Goal: Transaction & Acquisition: Book appointment/travel/reservation

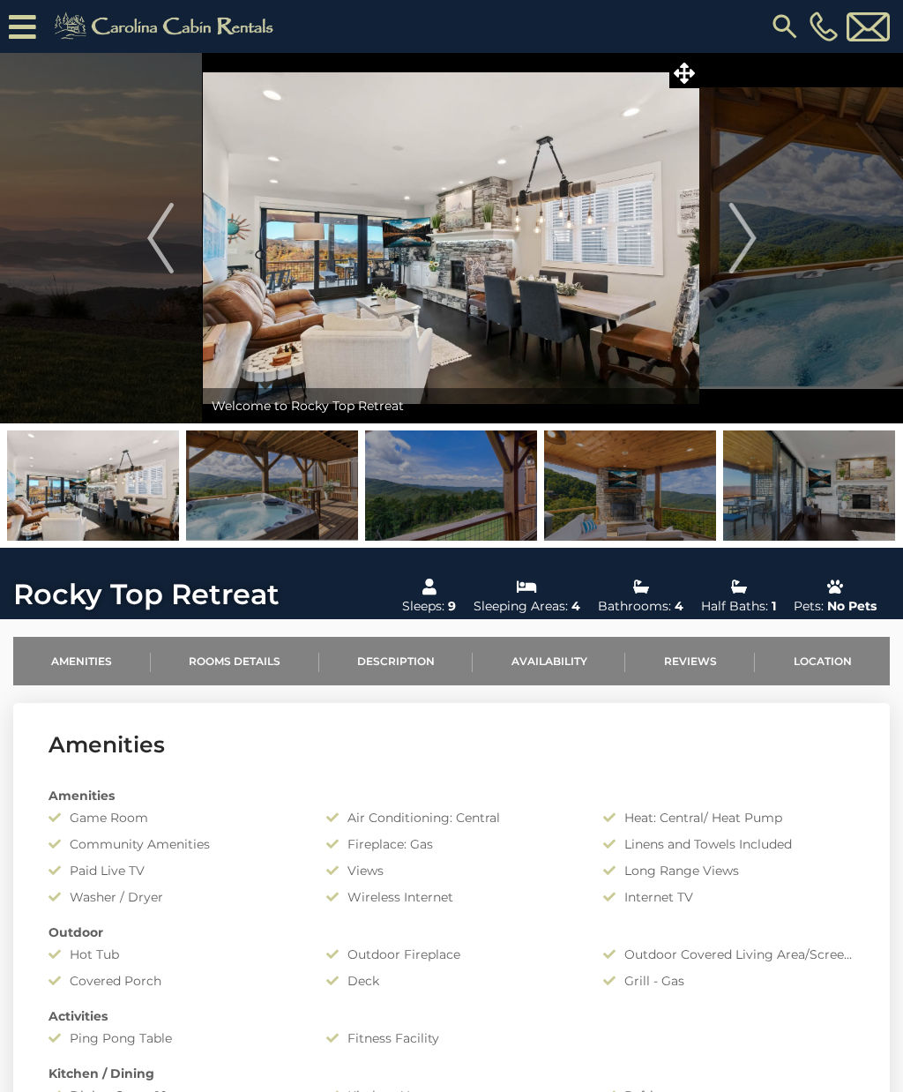
click at [679, 76] on icon at bounding box center [684, 73] width 21 height 21
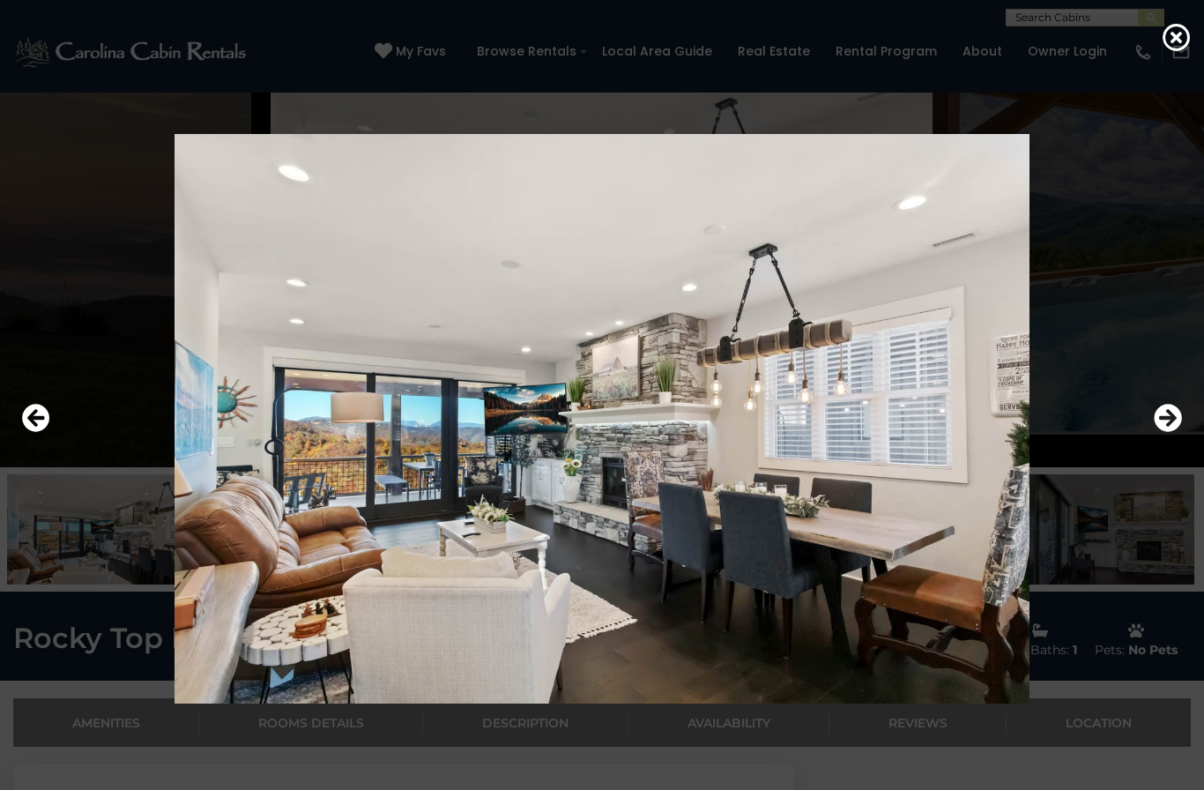
click at [902, 432] on icon "Next" at bounding box center [1168, 418] width 28 height 28
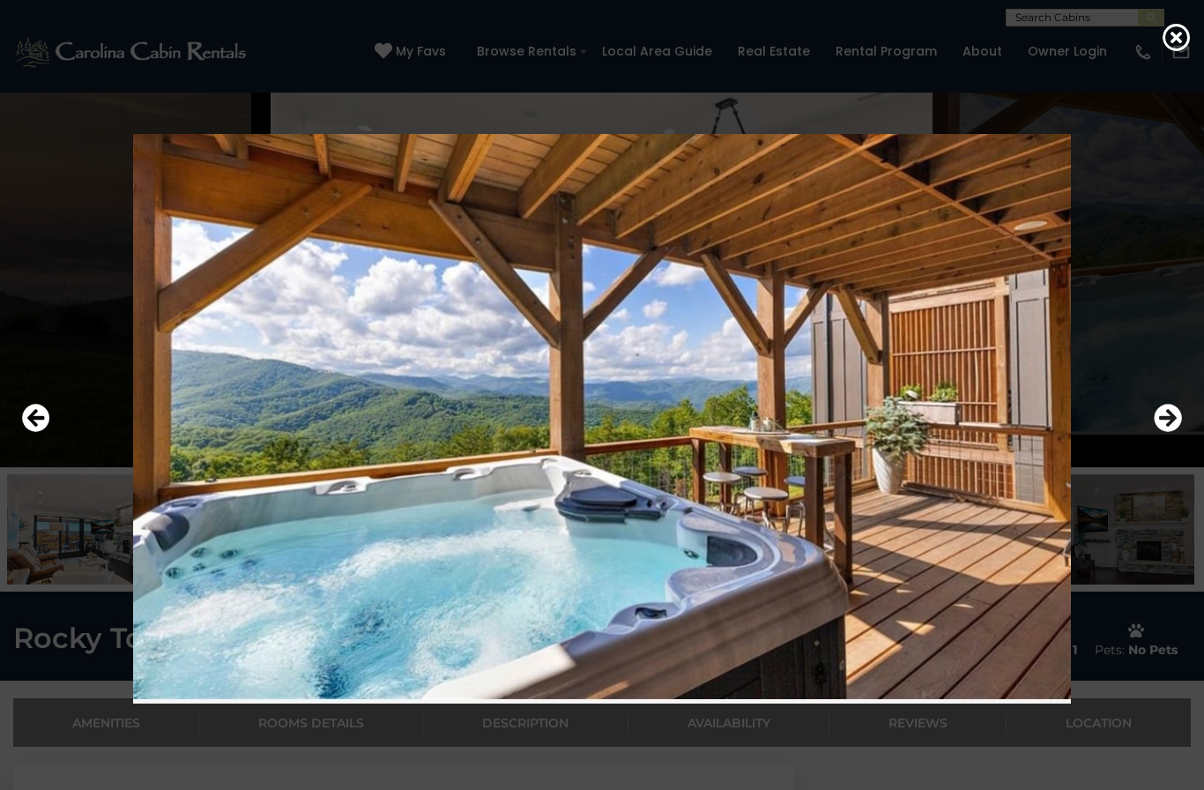
click at [902, 432] on icon "Next" at bounding box center [1168, 418] width 28 height 28
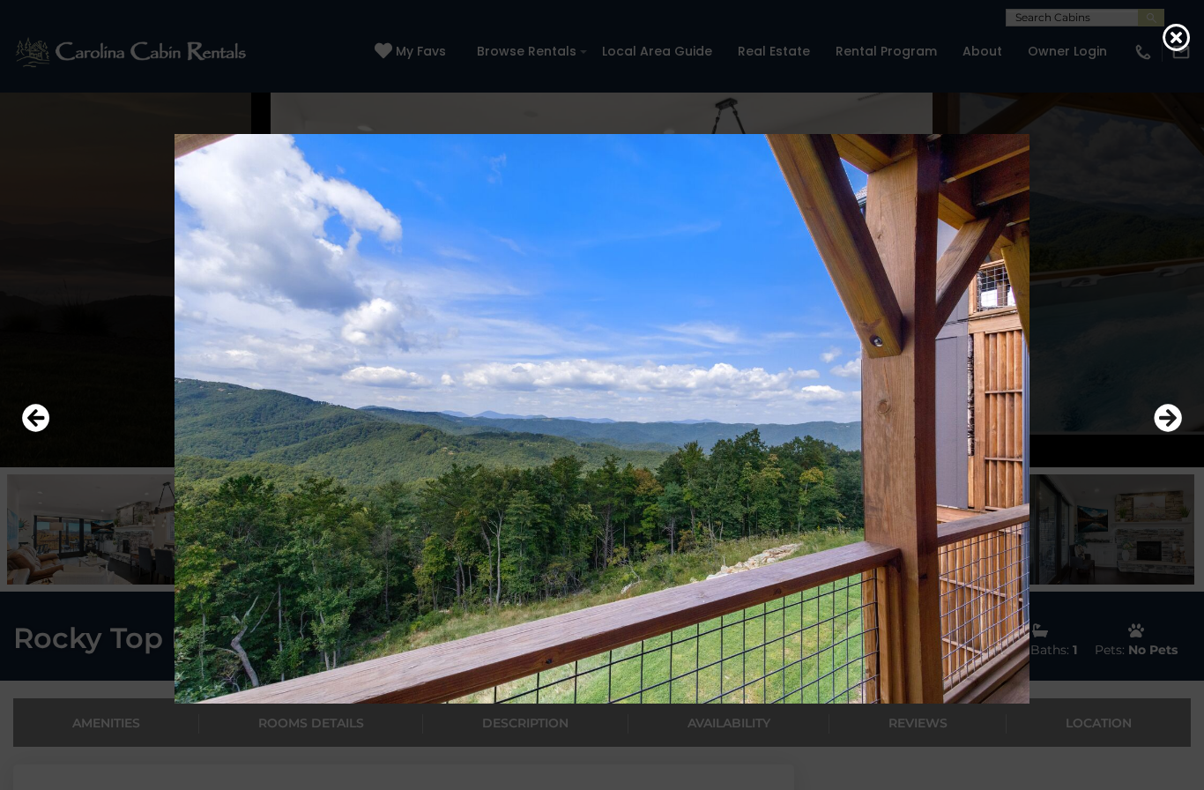
click at [902, 432] on icon "Next" at bounding box center [1168, 418] width 28 height 28
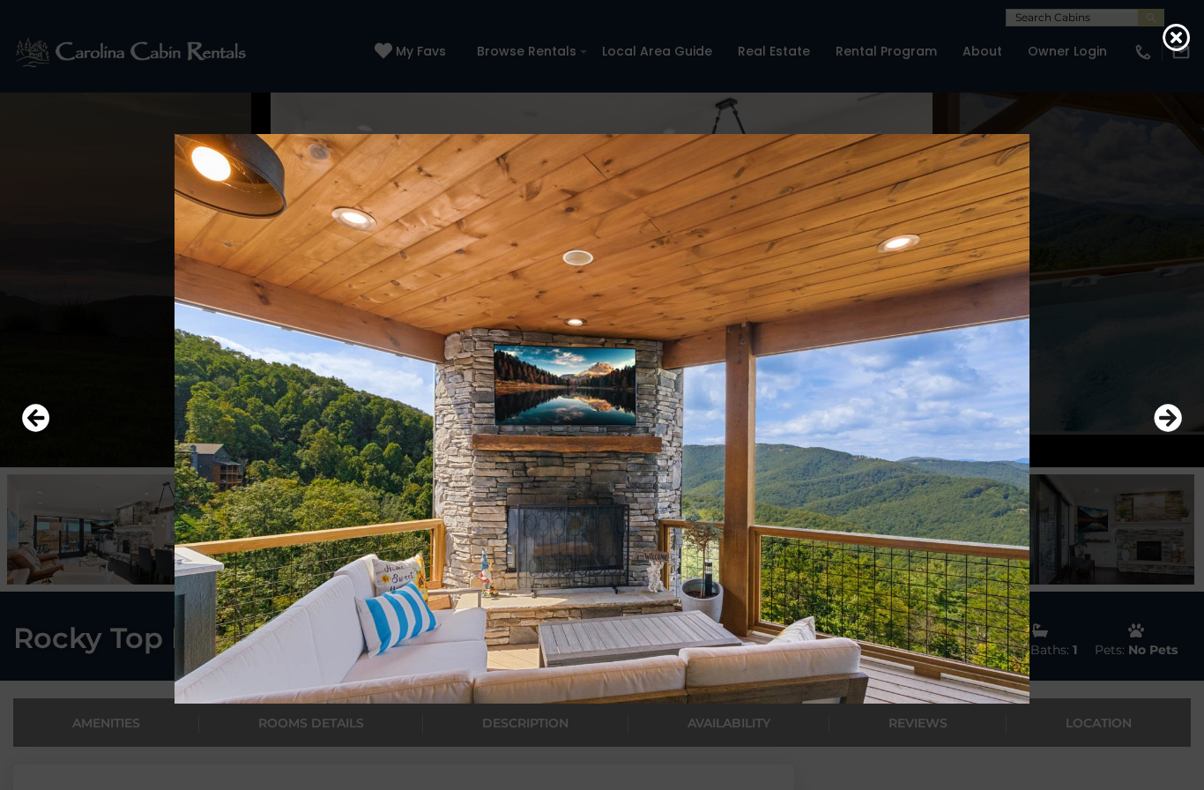
click at [902, 432] on icon "Next" at bounding box center [1168, 418] width 28 height 28
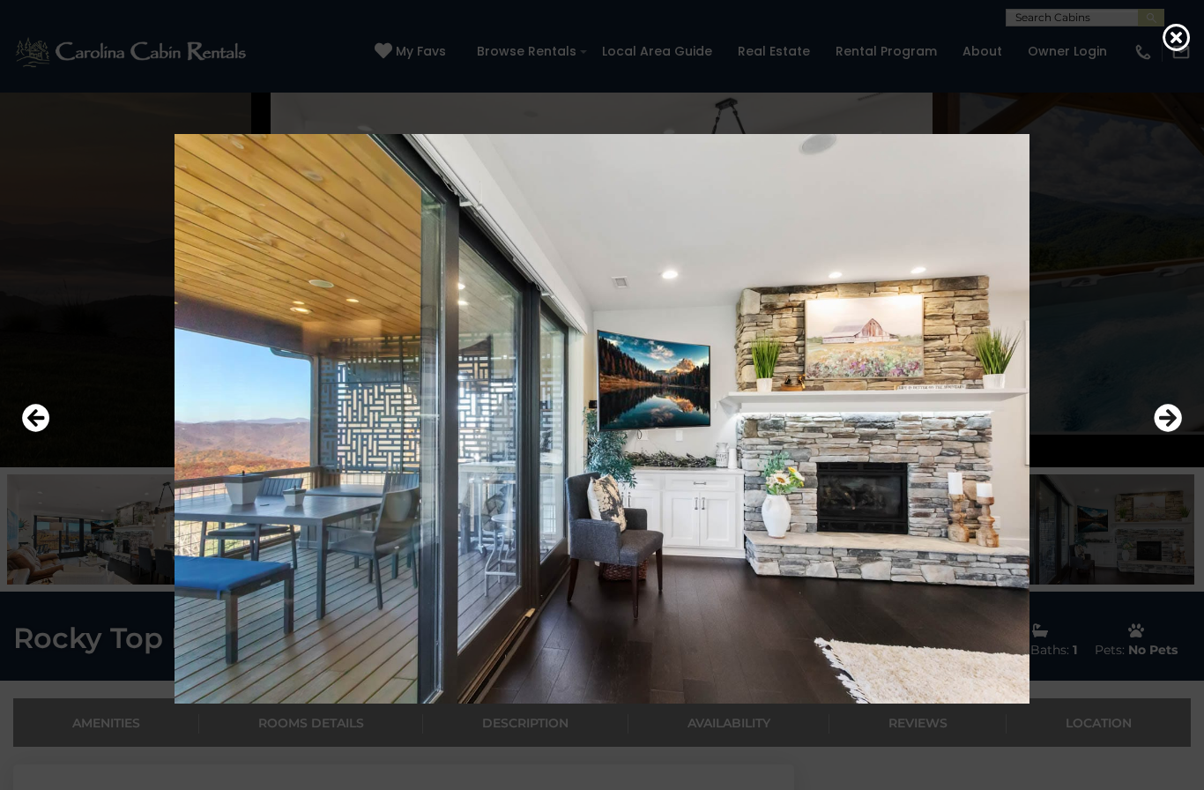
click at [902, 432] on icon "Next" at bounding box center [1168, 418] width 28 height 28
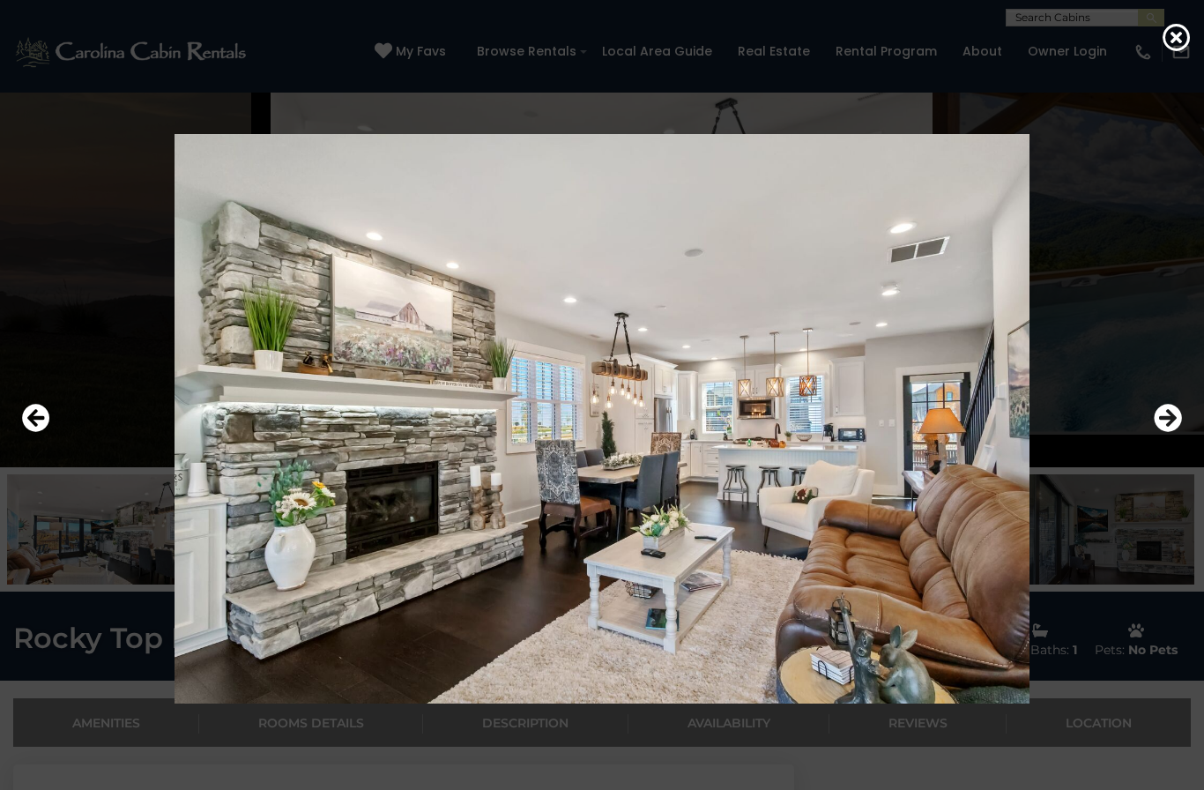
click at [902, 432] on icon "Next" at bounding box center [1168, 418] width 28 height 28
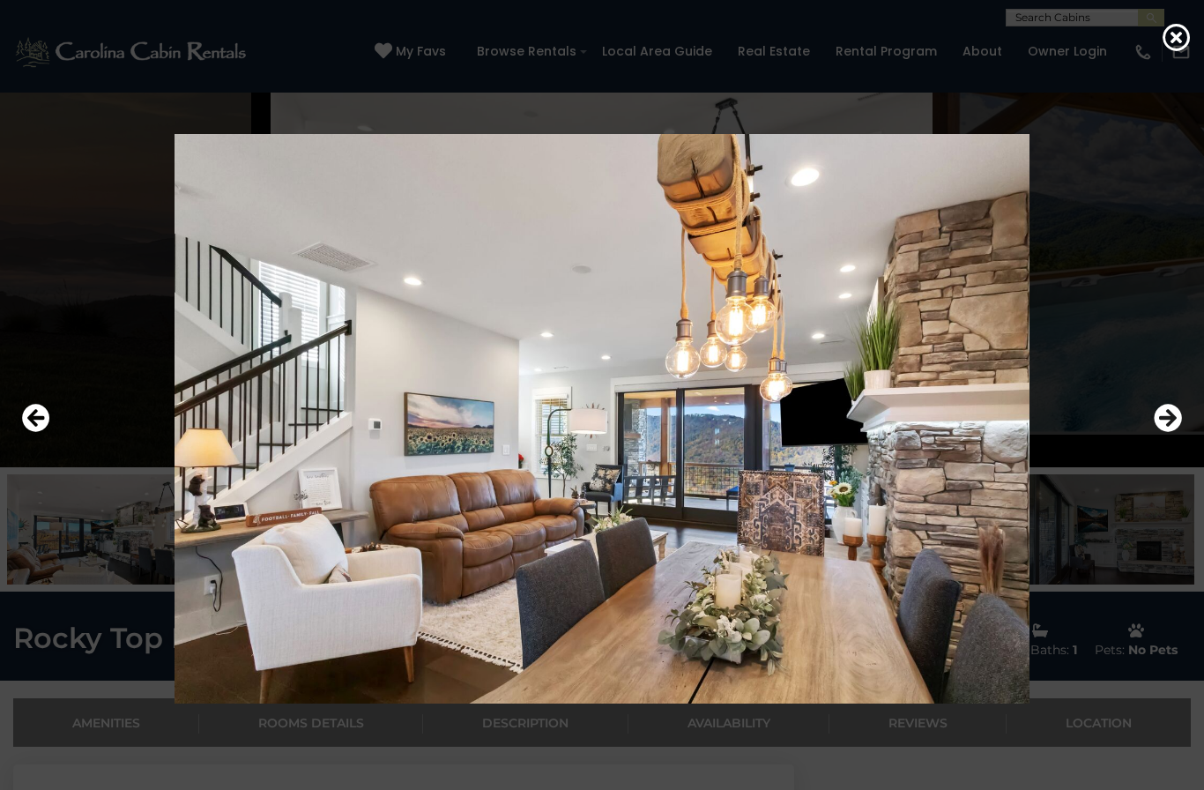
click at [902, 432] on icon "Next" at bounding box center [1168, 418] width 28 height 28
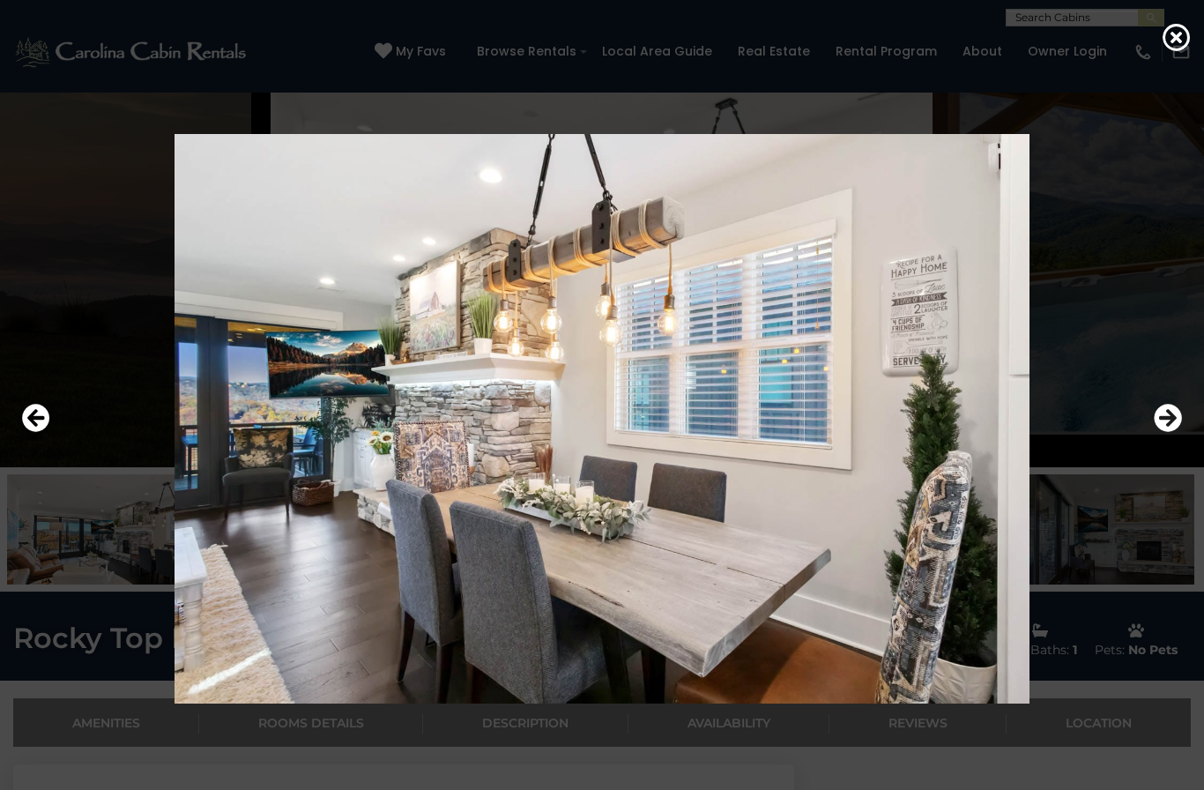
click at [902, 432] on icon "Next" at bounding box center [1168, 418] width 28 height 28
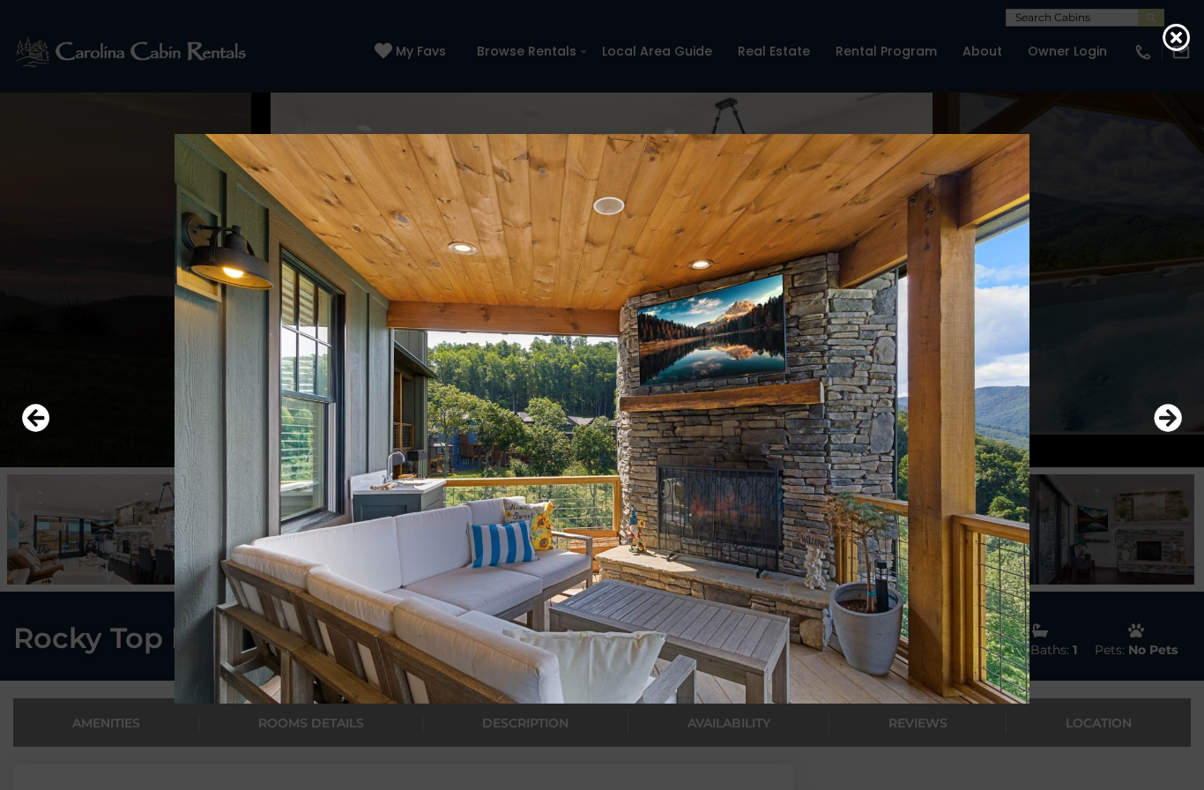
click at [902, 456] on div at bounding box center [602, 418] width 1204 height 711
click at [902, 432] on icon "Next" at bounding box center [1168, 418] width 28 height 28
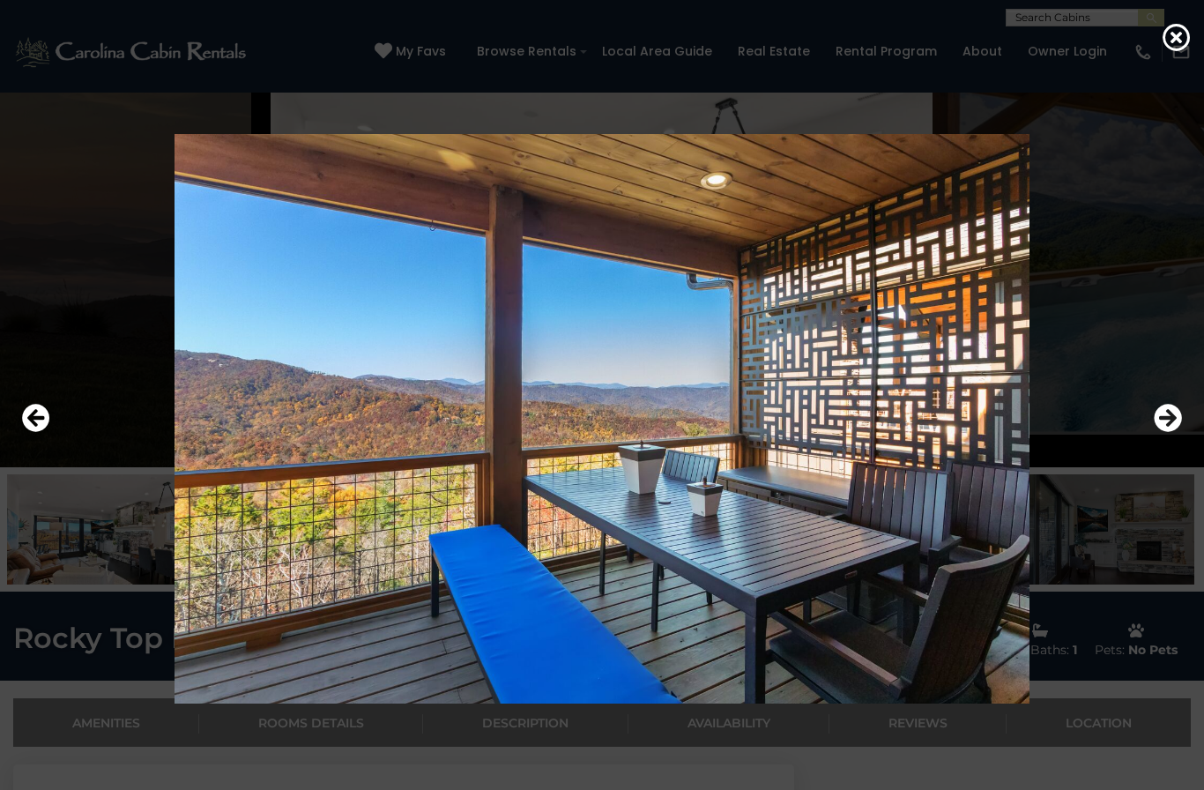
click at [902, 432] on icon "Next" at bounding box center [1168, 418] width 28 height 28
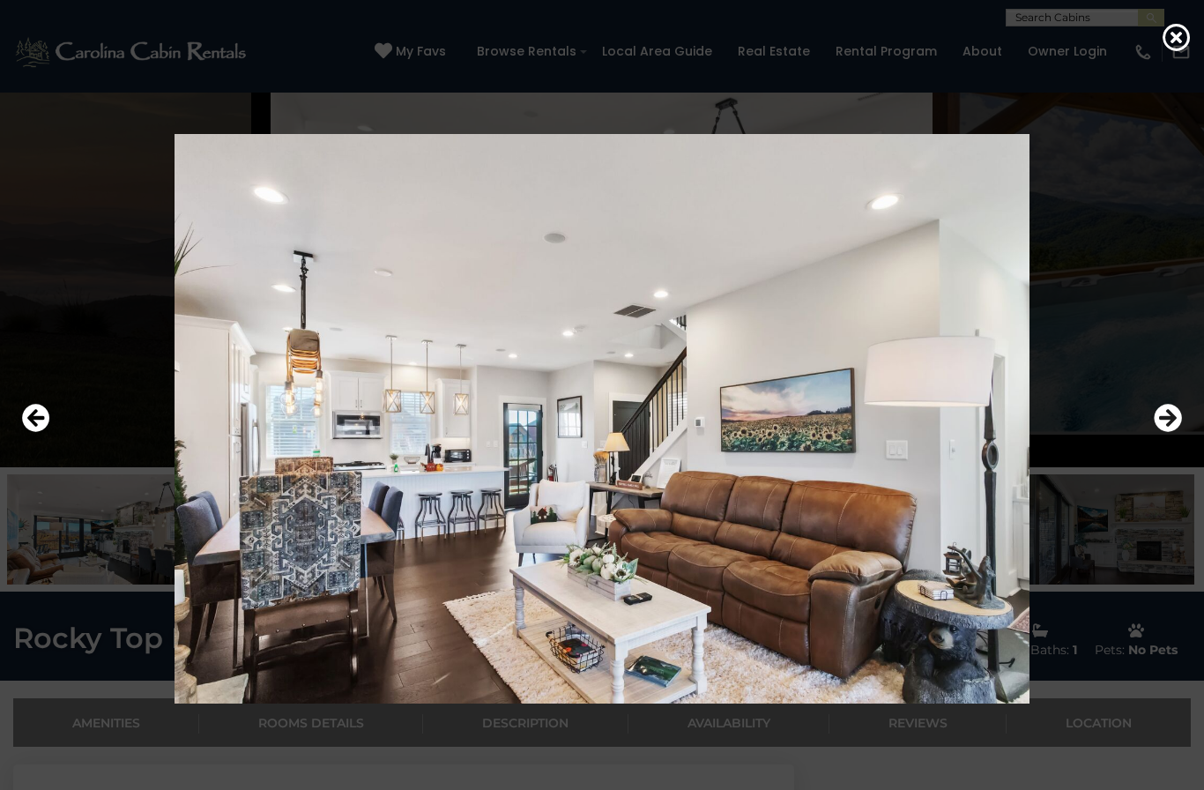
click at [902, 432] on icon "Next" at bounding box center [1168, 418] width 28 height 28
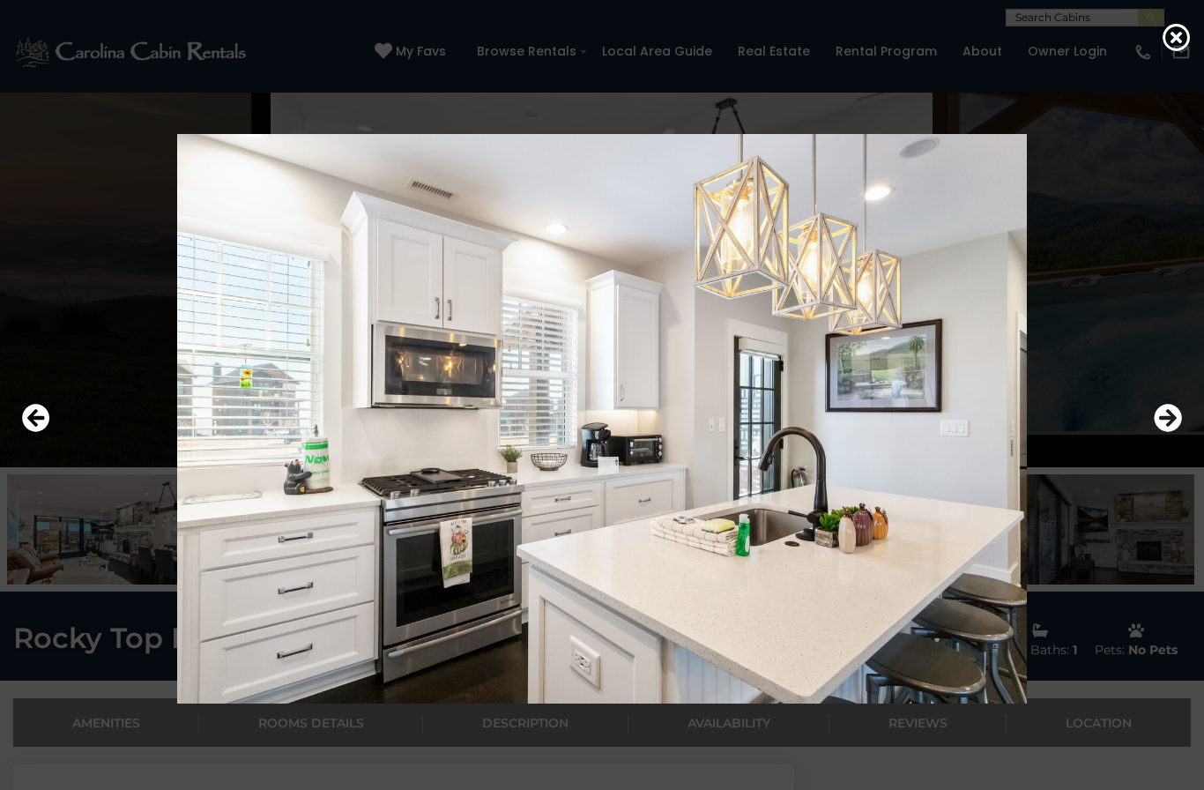
click at [902, 456] on div at bounding box center [602, 418] width 1204 height 711
click at [902, 432] on icon "Next" at bounding box center [1168, 418] width 28 height 28
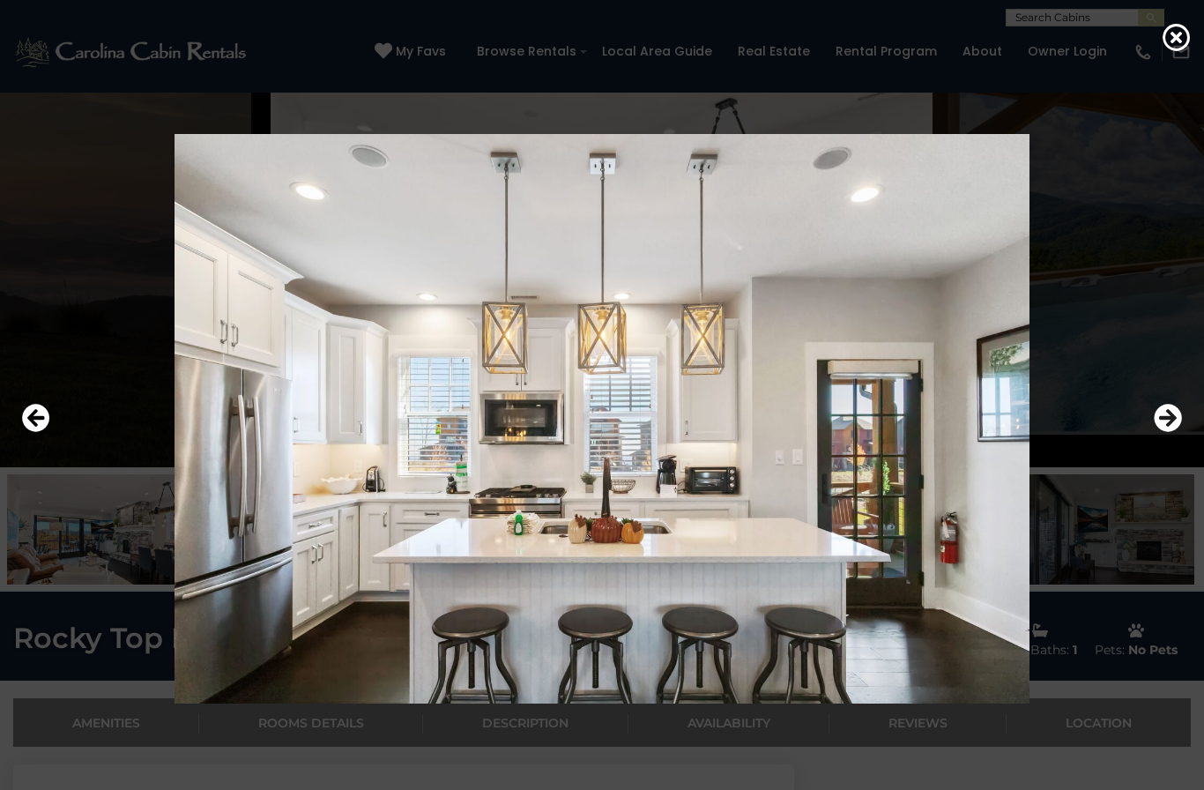
click at [902, 432] on icon "Next" at bounding box center [1168, 418] width 28 height 28
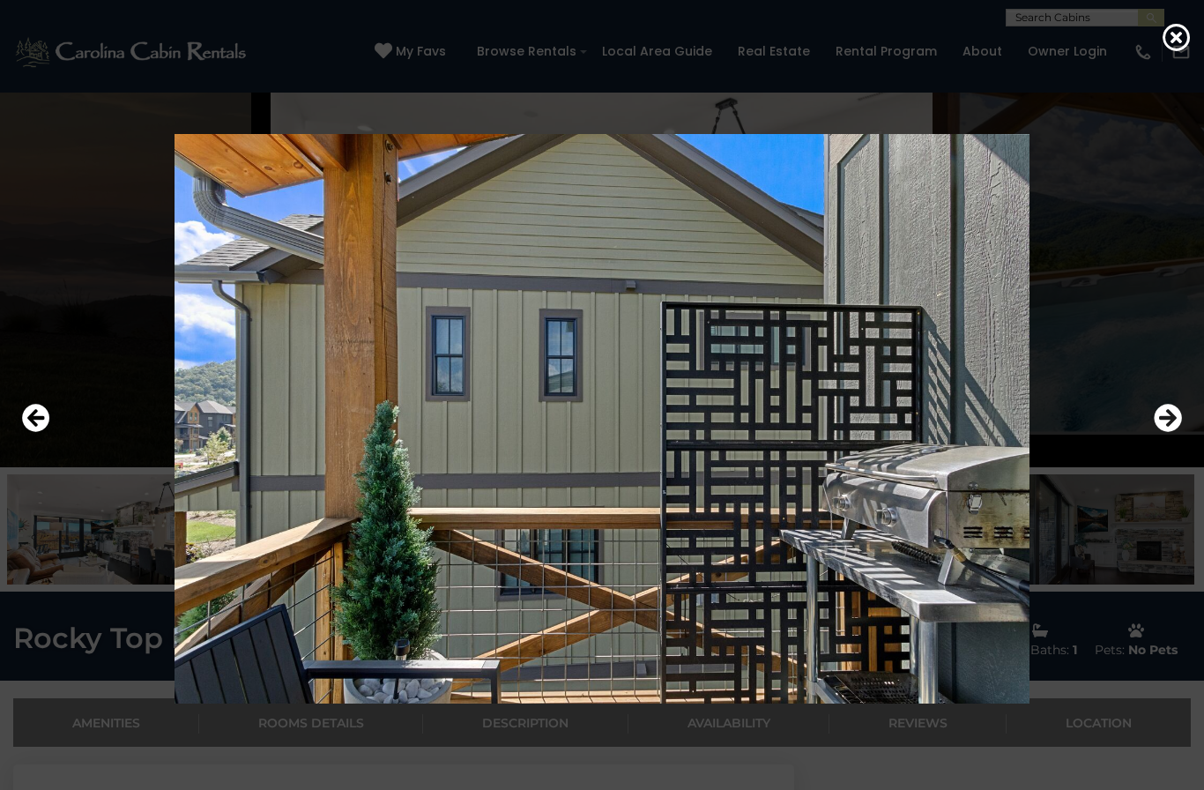
click at [902, 432] on icon "Next" at bounding box center [1168, 418] width 28 height 28
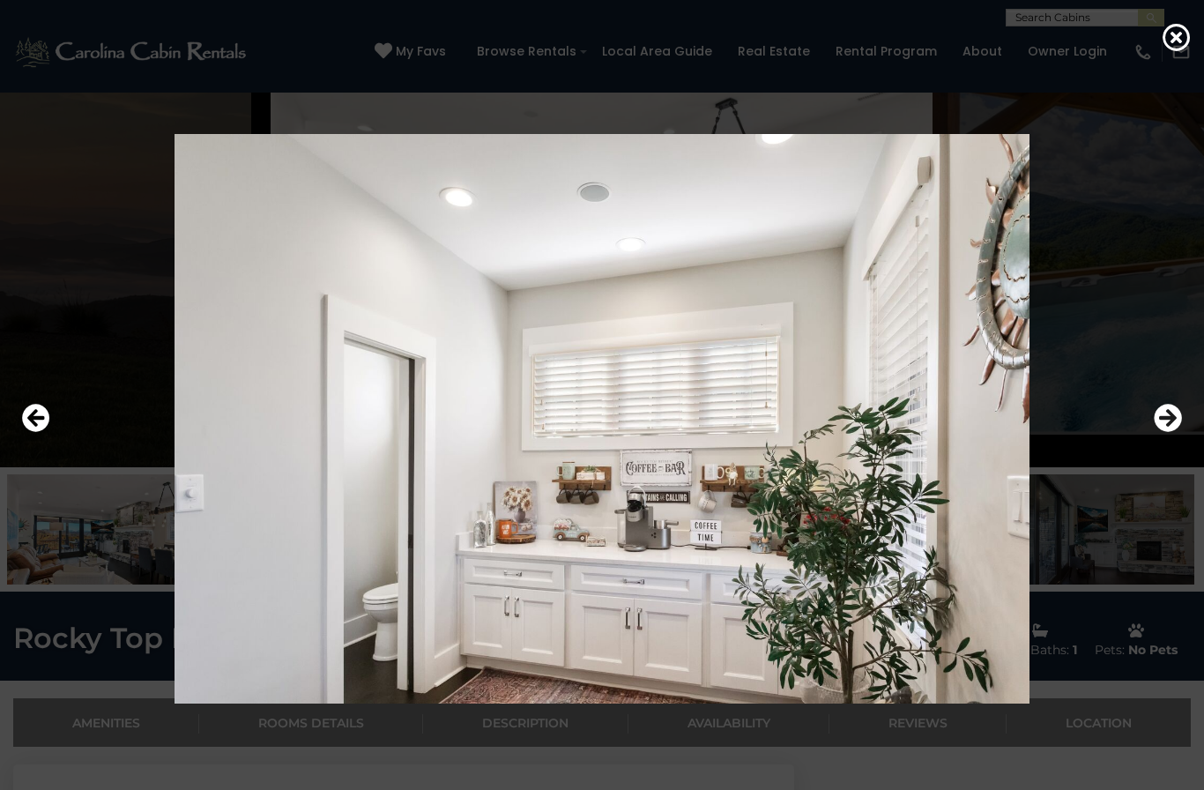
click at [902, 432] on icon "Next" at bounding box center [1168, 418] width 28 height 28
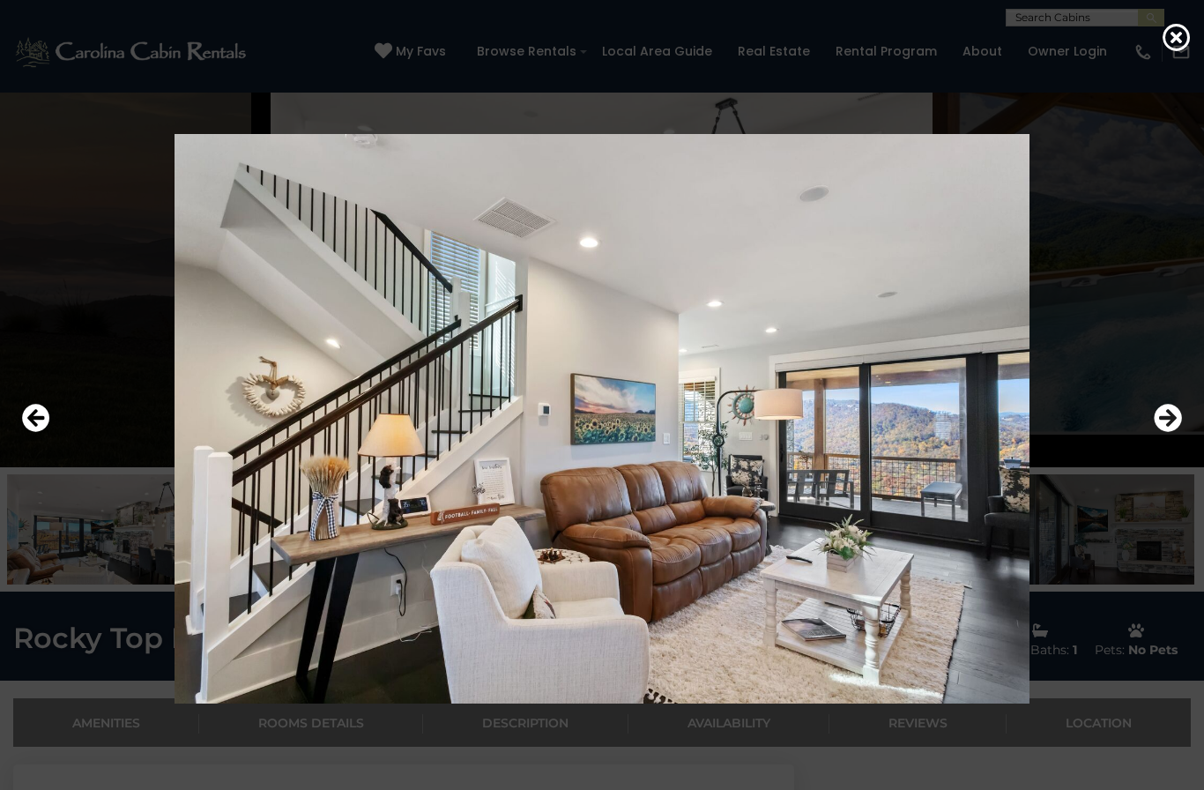
click at [902, 432] on icon "Next" at bounding box center [1168, 418] width 28 height 28
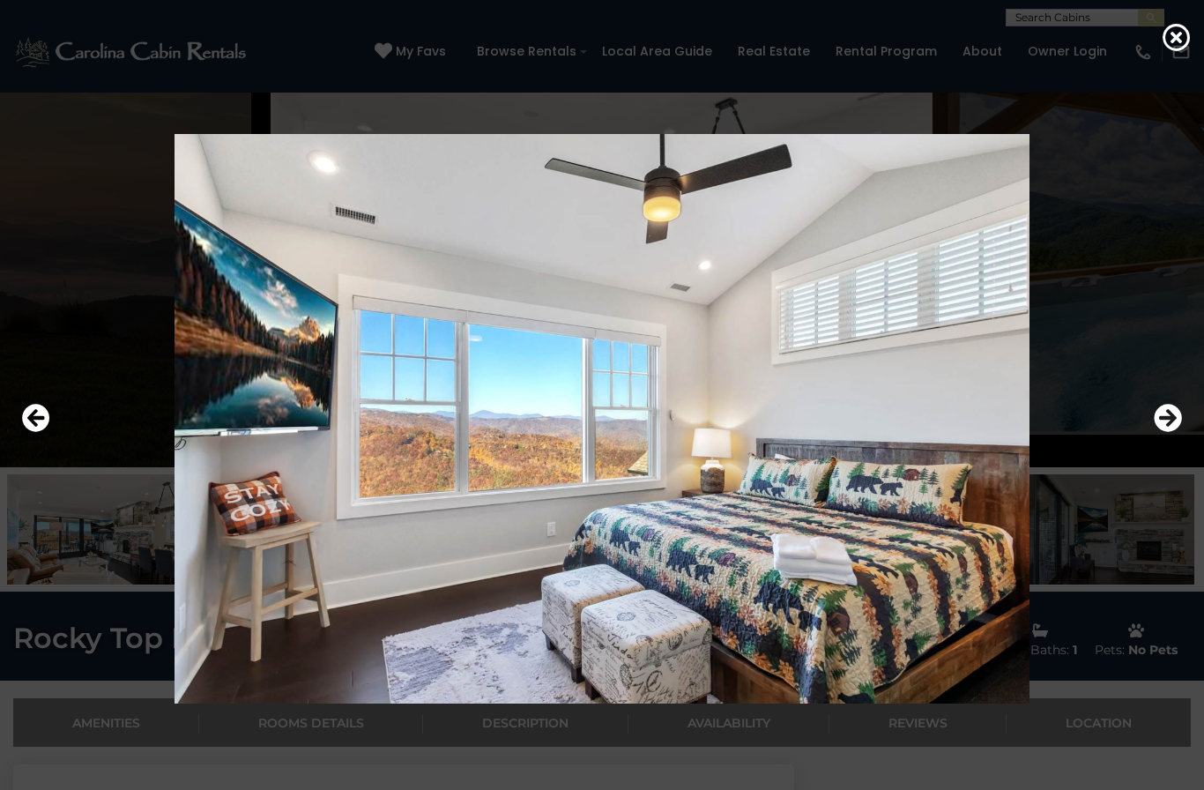
click at [902, 432] on icon "Next" at bounding box center [1168, 418] width 28 height 28
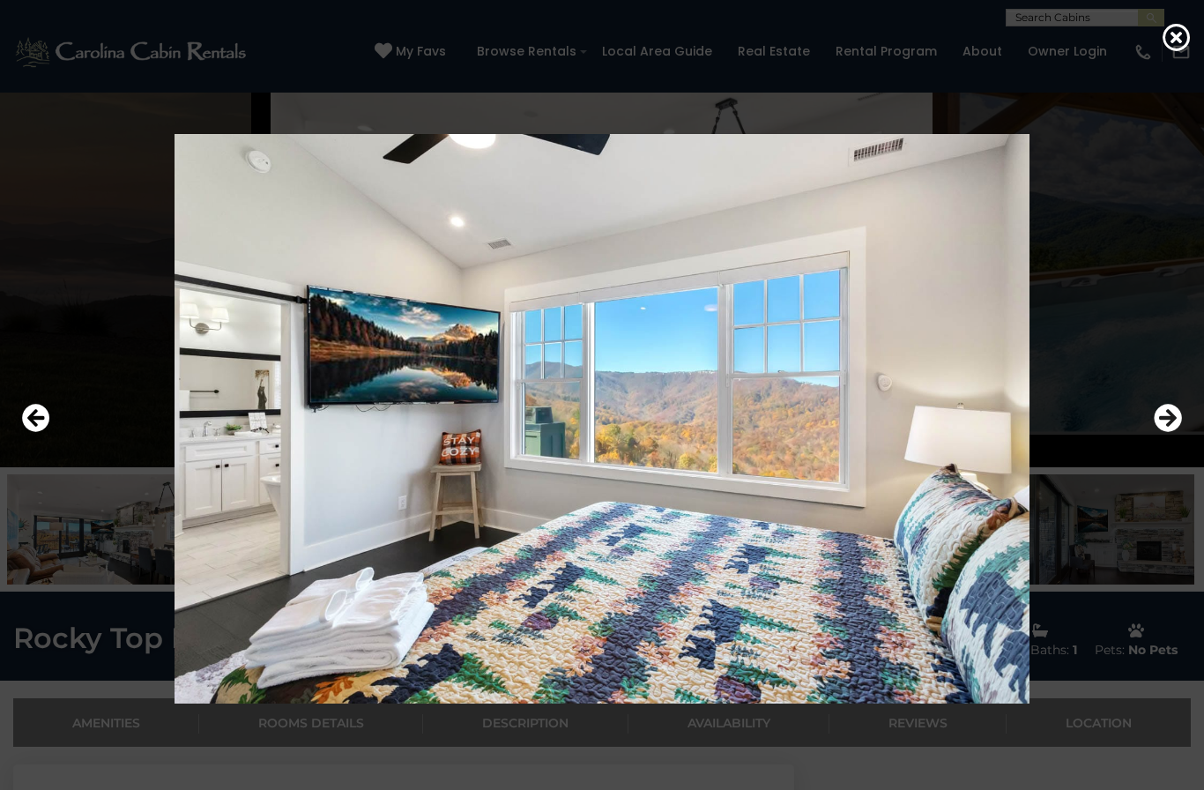
click at [902, 432] on icon "Next" at bounding box center [1168, 418] width 28 height 28
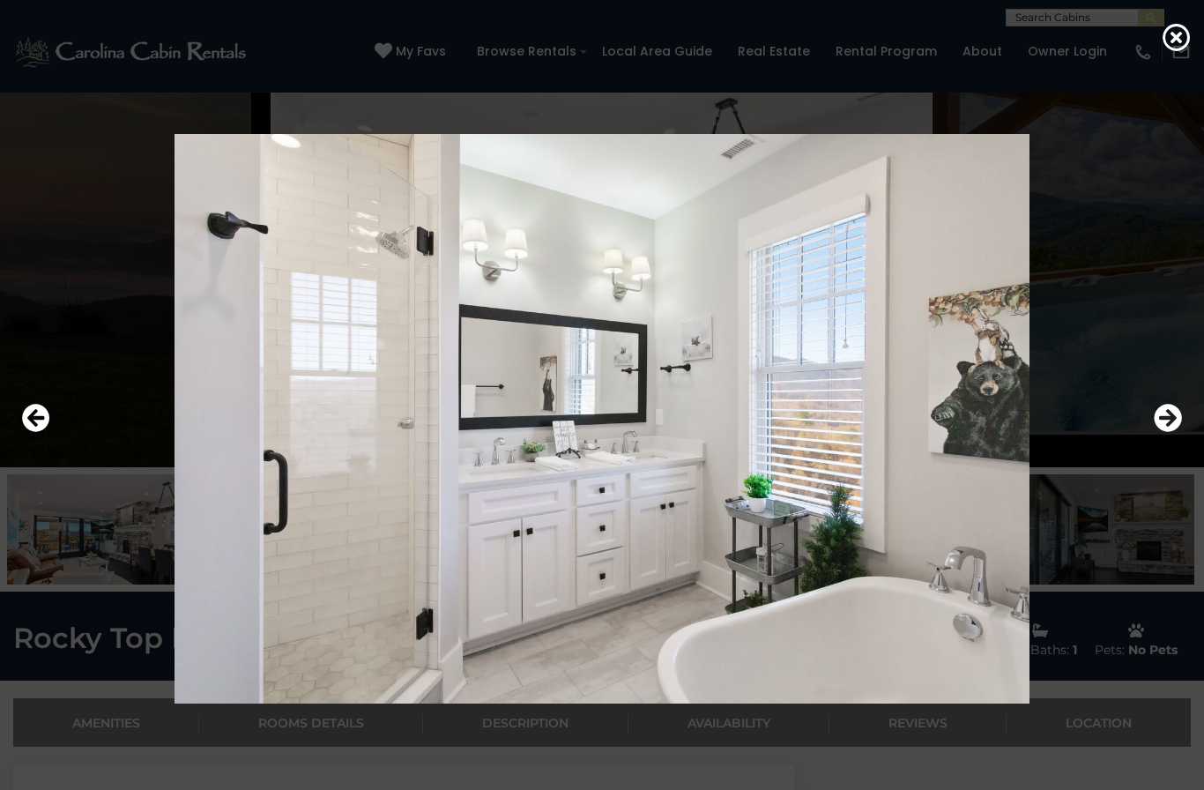
click at [902, 432] on icon "Next" at bounding box center [1168, 418] width 28 height 28
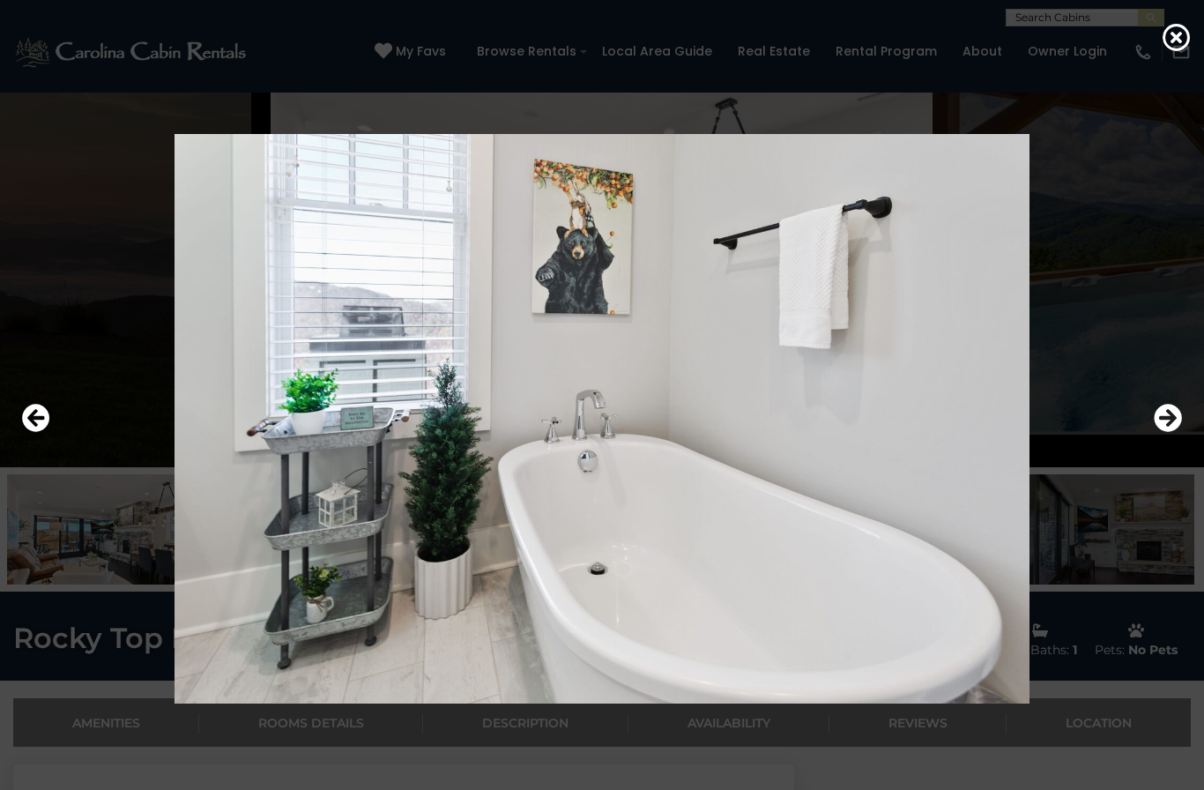
click at [902, 432] on icon "Next" at bounding box center [1168, 418] width 28 height 28
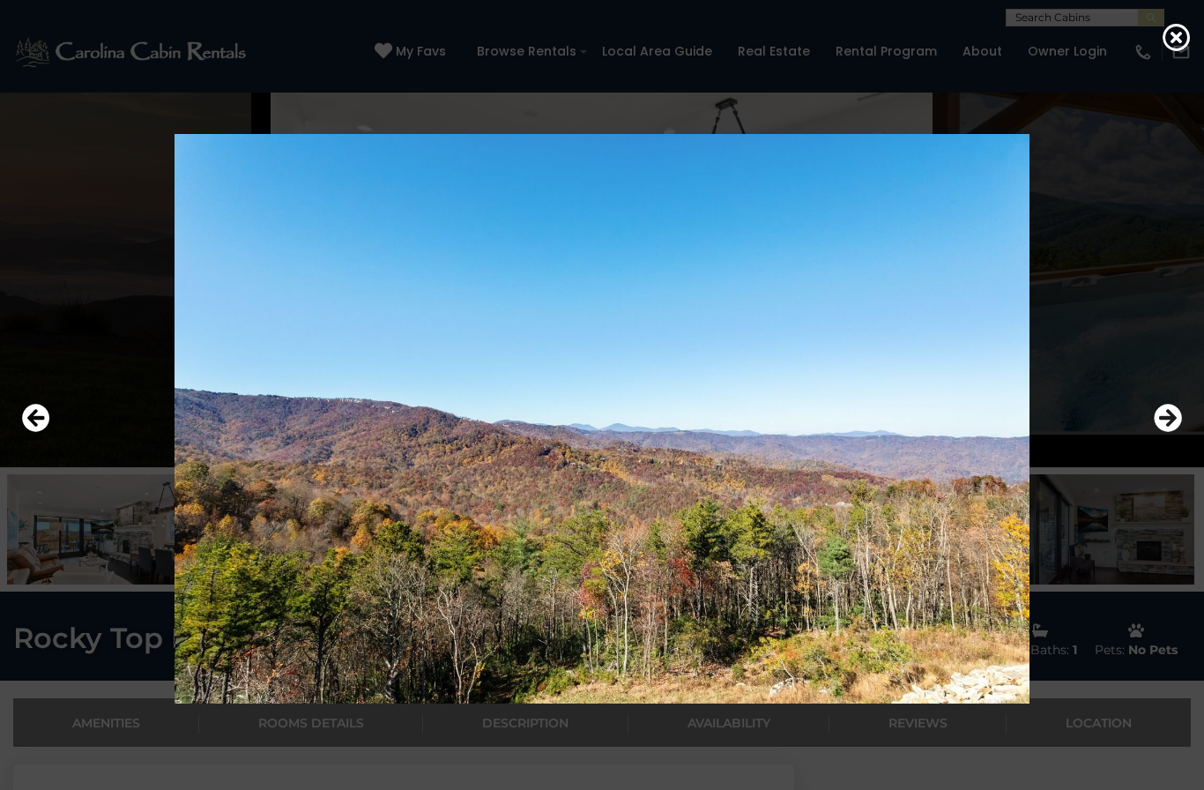
click at [902, 432] on icon "Next" at bounding box center [1168, 418] width 28 height 28
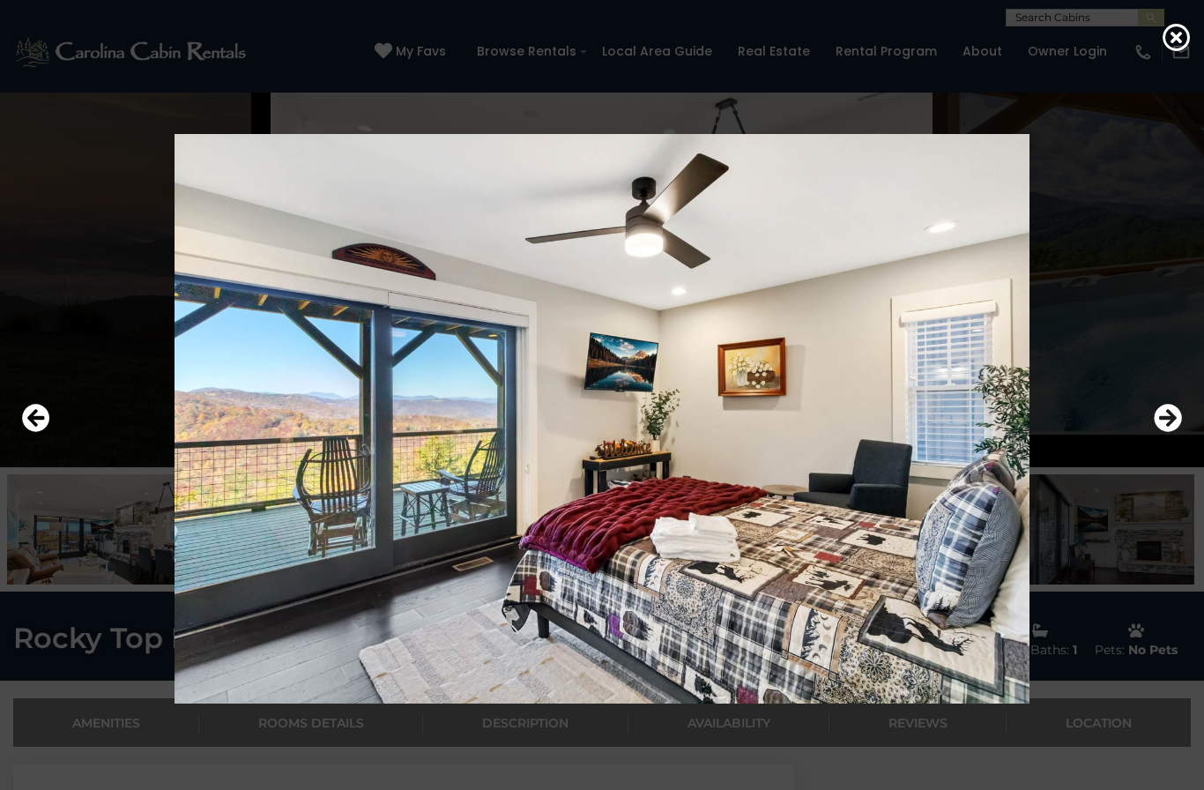
click at [902, 432] on icon "Next" at bounding box center [1168, 418] width 28 height 28
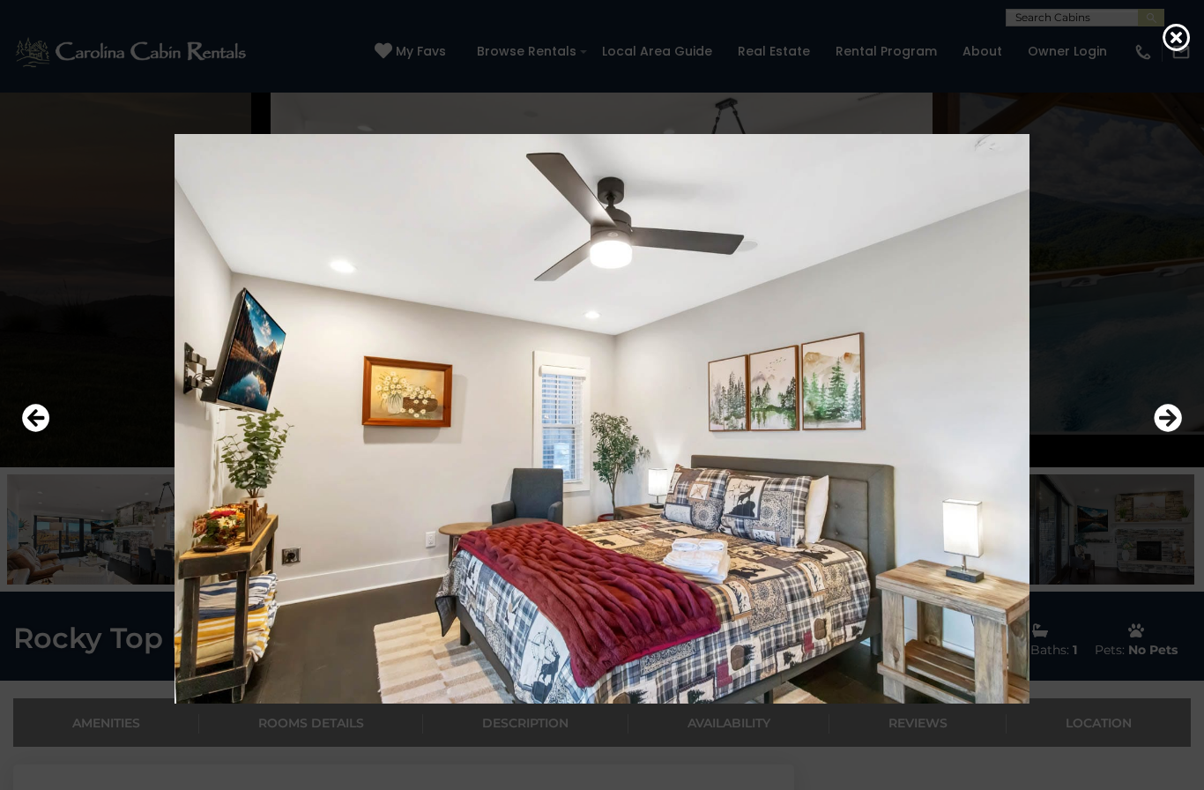
click at [902, 432] on icon "Next" at bounding box center [1168, 418] width 28 height 28
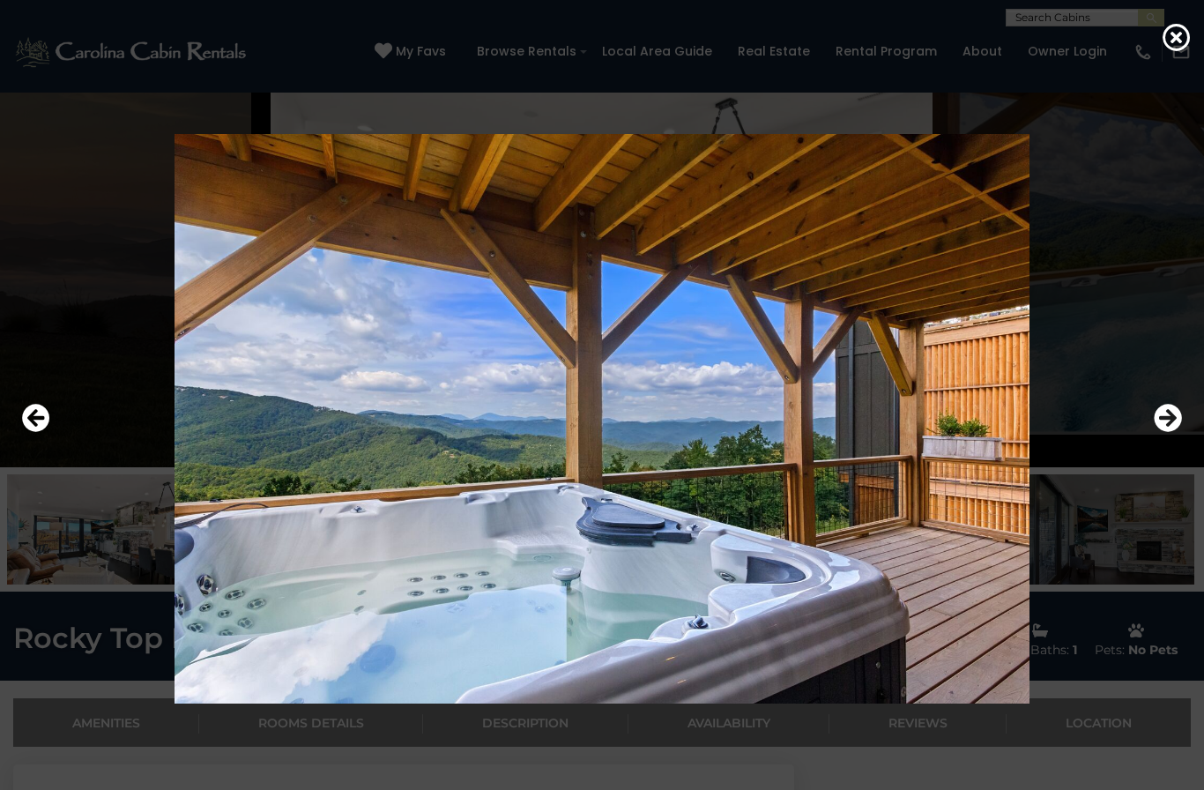
click at [902, 432] on icon "Next" at bounding box center [1168, 418] width 28 height 28
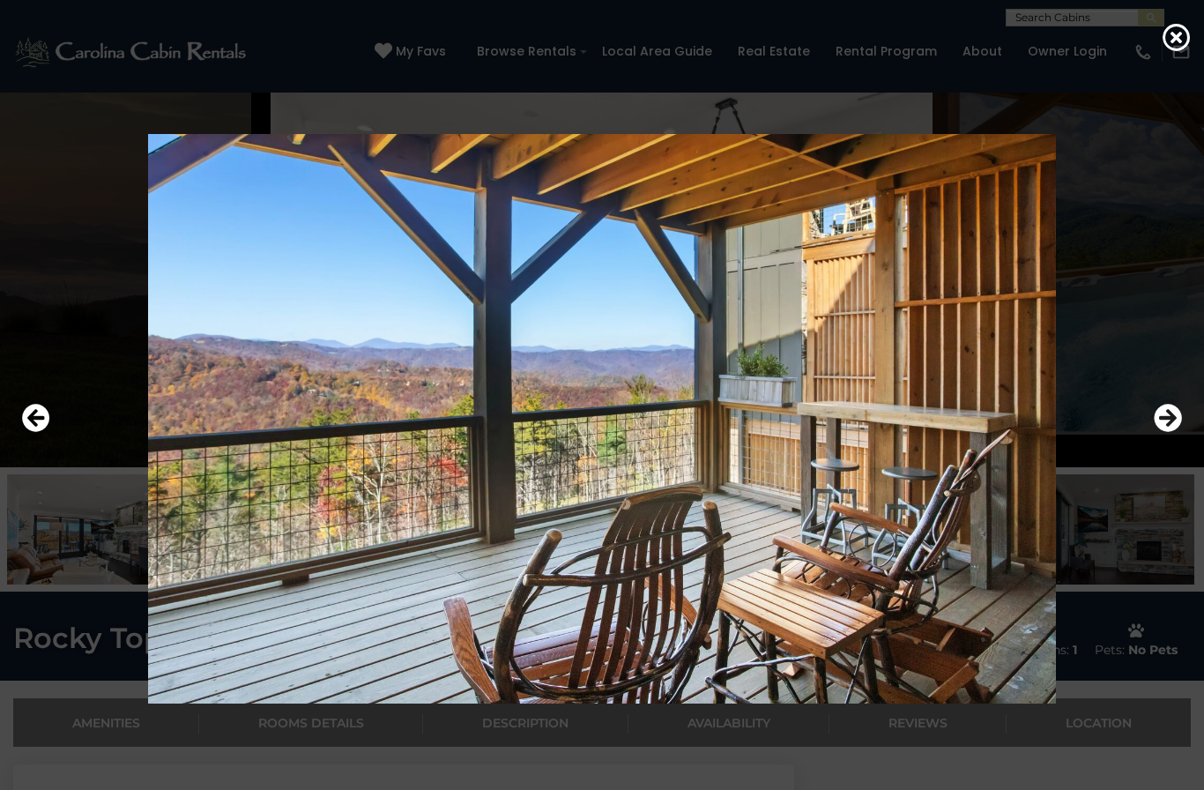
click at [902, 432] on icon "Next" at bounding box center [1168, 418] width 28 height 28
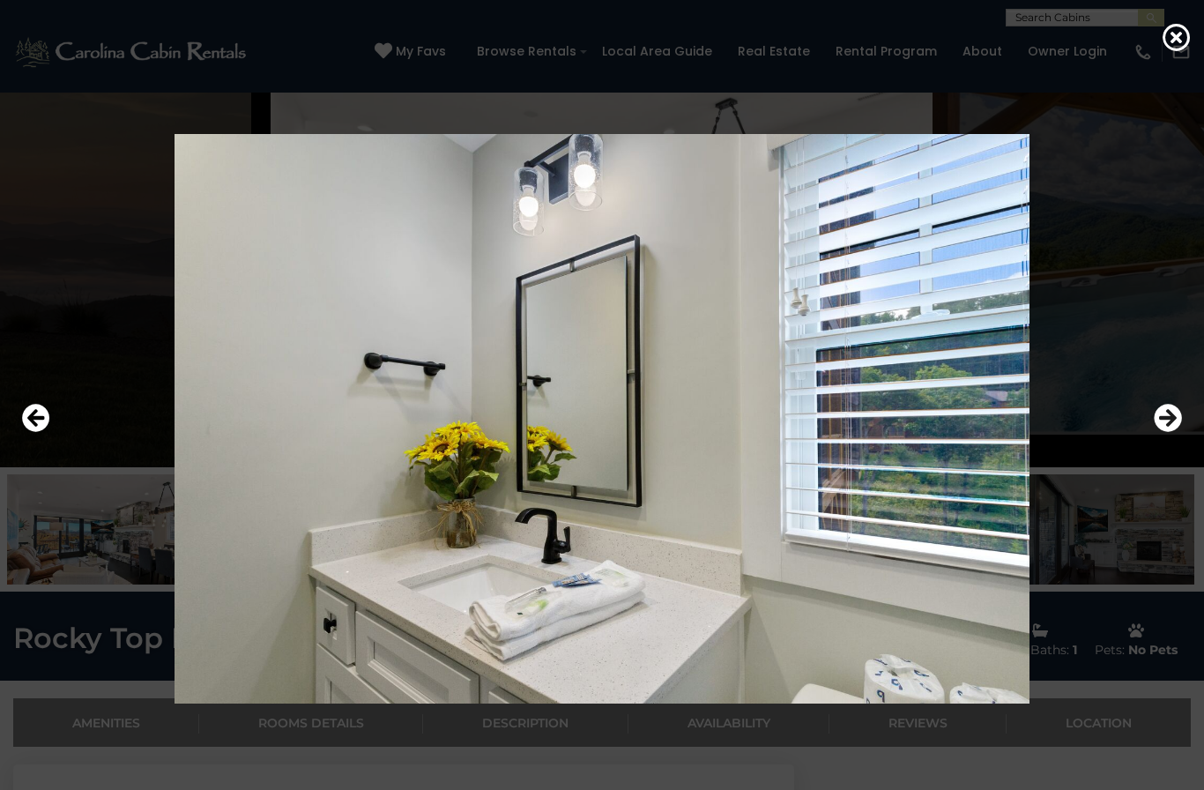
click at [70, 451] on div at bounding box center [602, 418] width 1178 height 711
click at [48, 432] on icon "Previous" at bounding box center [36, 418] width 28 height 28
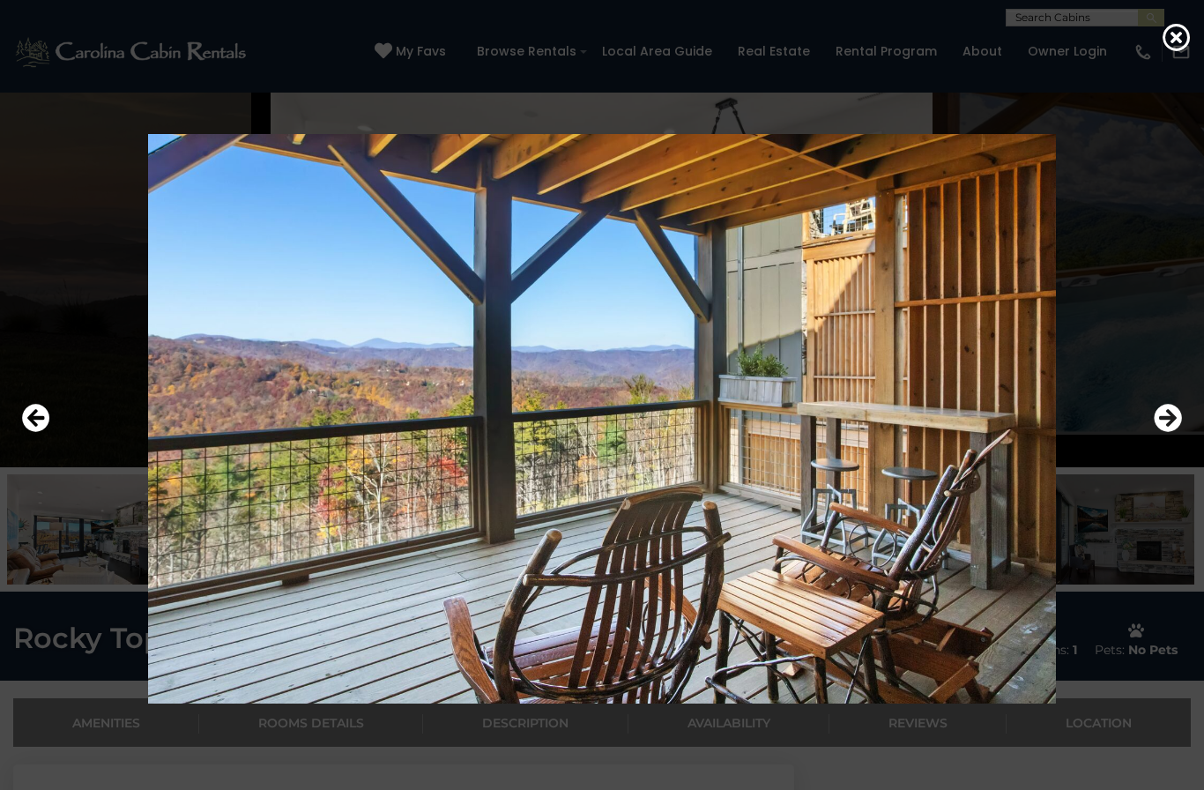
click at [46, 439] on button "Previous" at bounding box center [36, 419] width 28 height 41
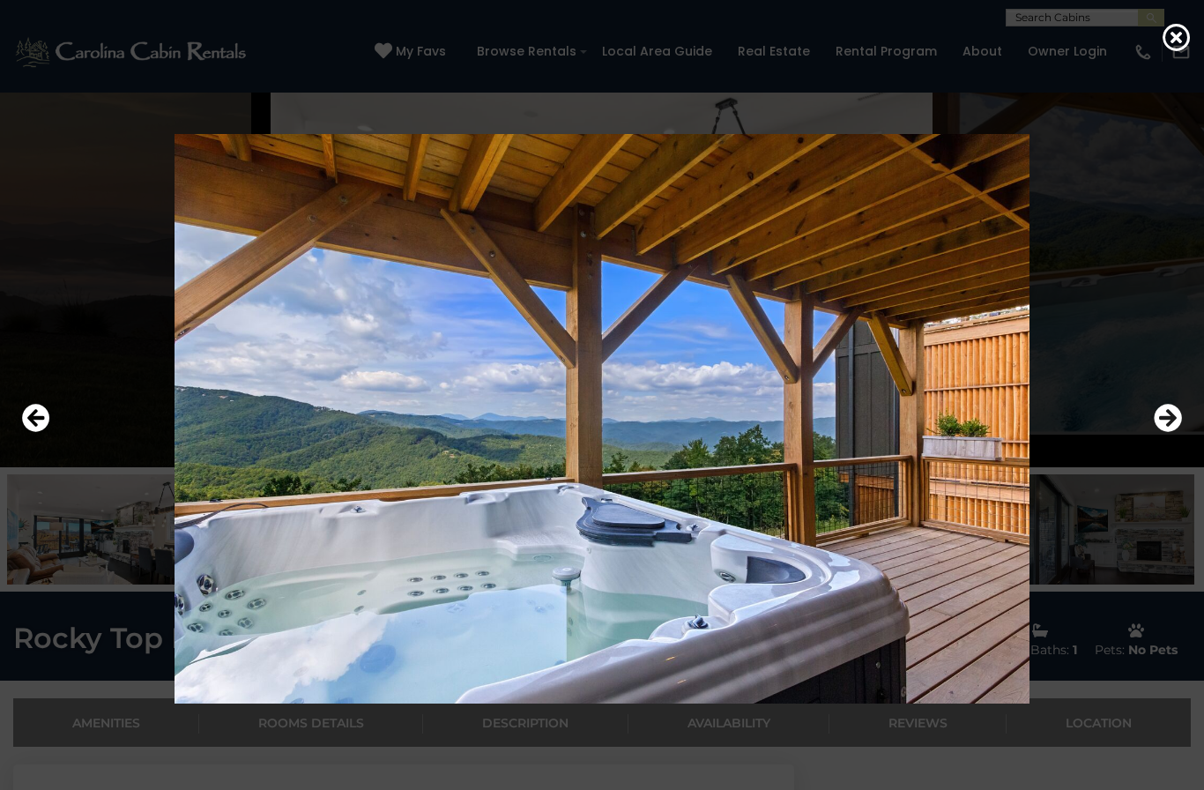
click at [902, 432] on icon "Next" at bounding box center [1168, 418] width 28 height 28
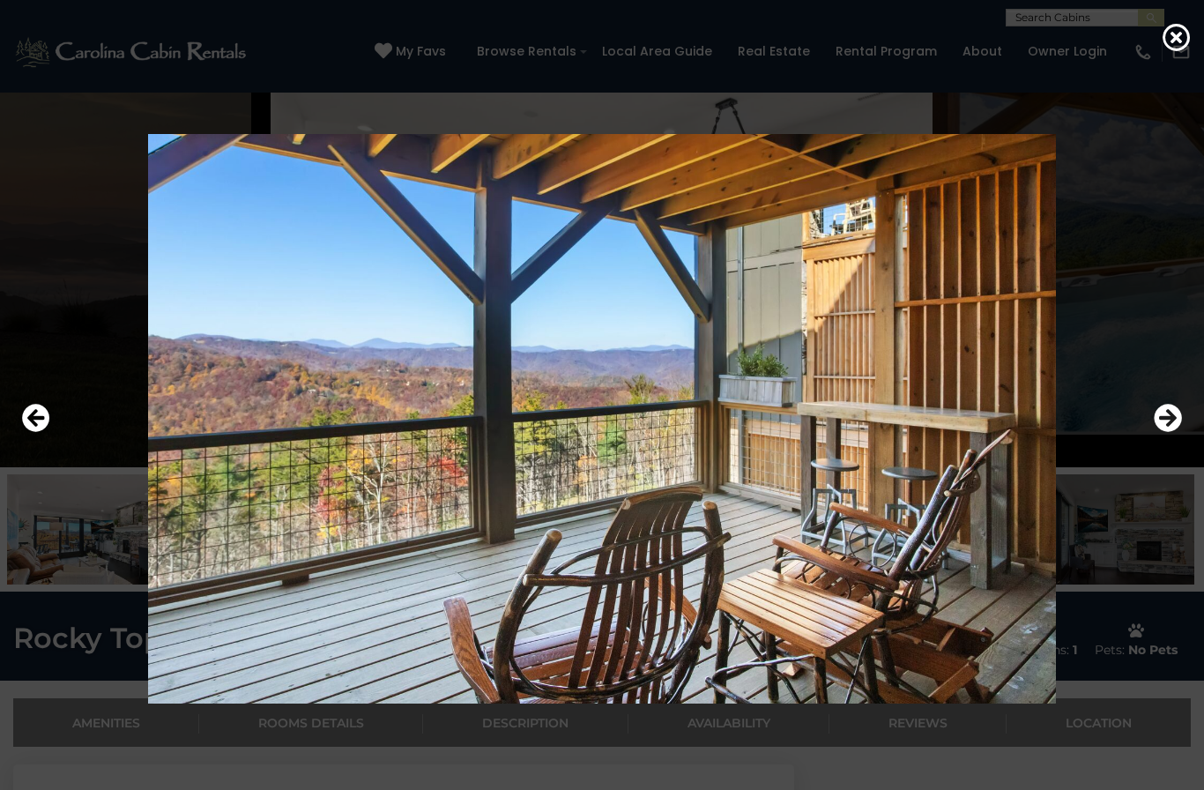
click at [902, 432] on icon "Next" at bounding box center [1168, 418] width 28 height 28
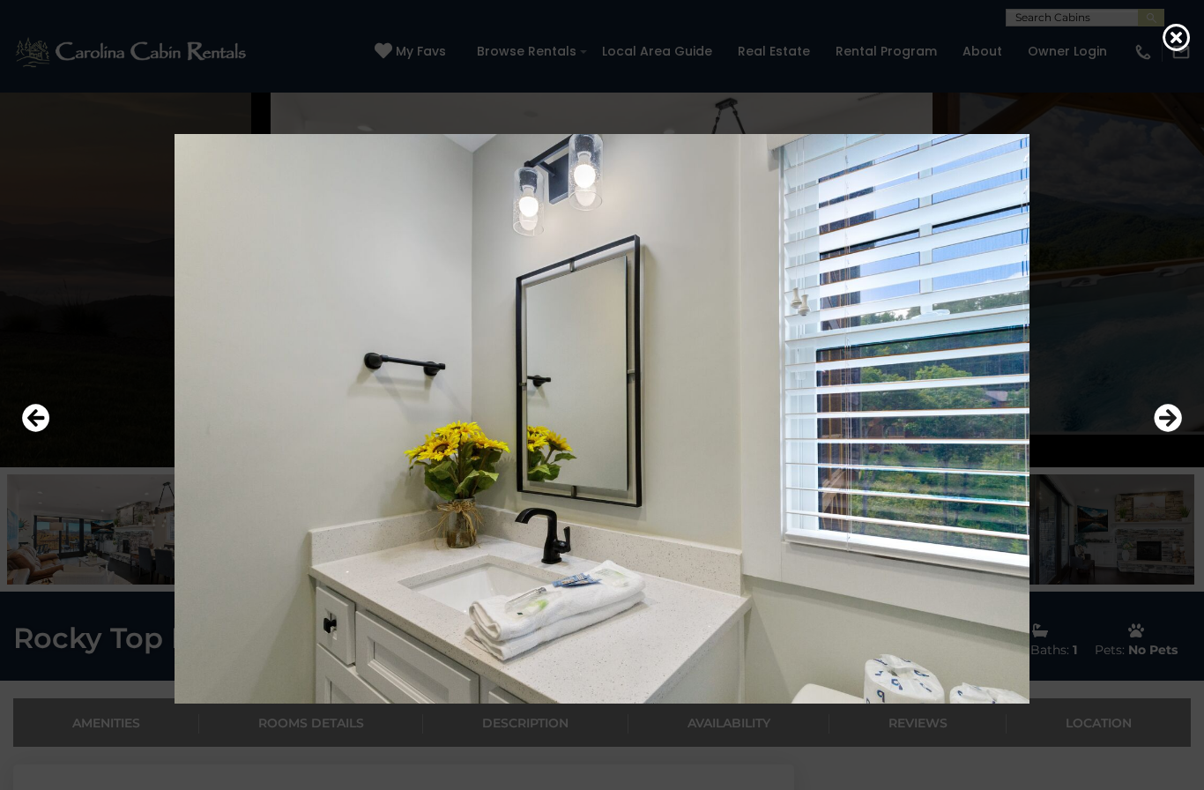
click at [902, 432] on icon "Next" at bounding box center [1168, 418] width 28 height 28
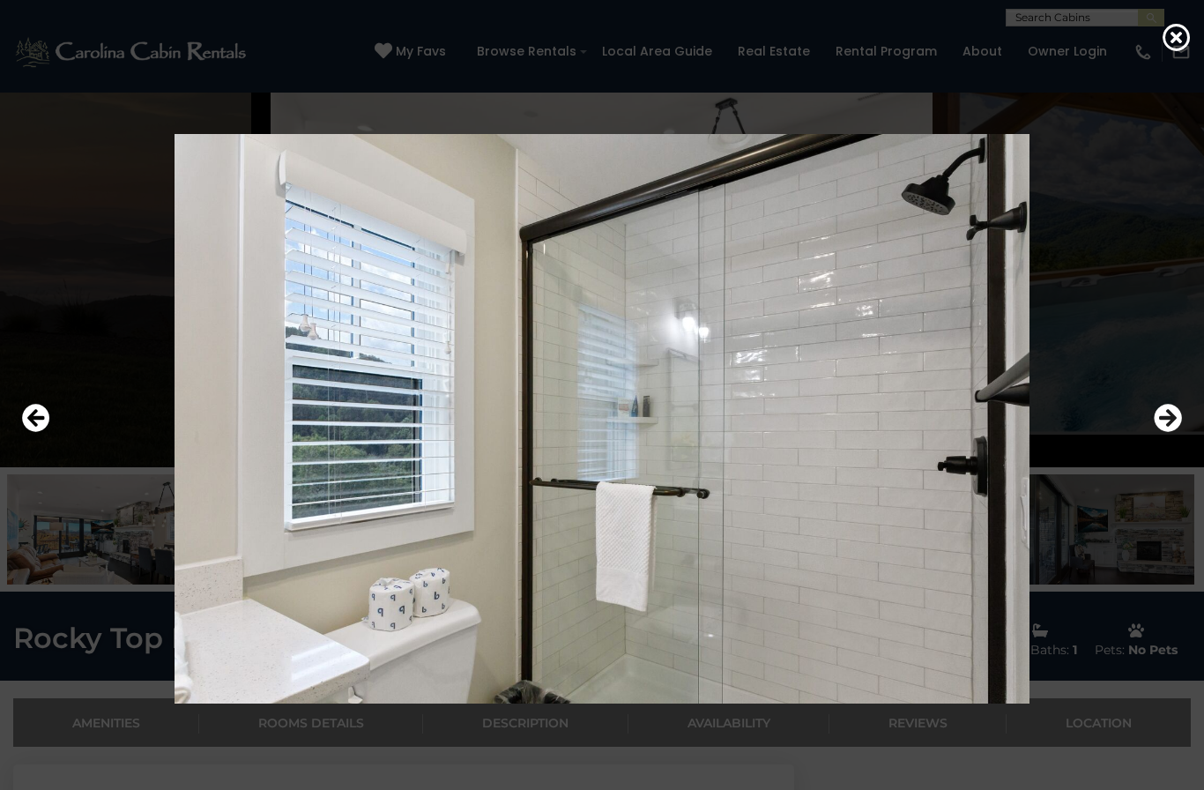
click at [902, 432] on icon "Next" at bounding box center [1168, 418] width 28 height 28
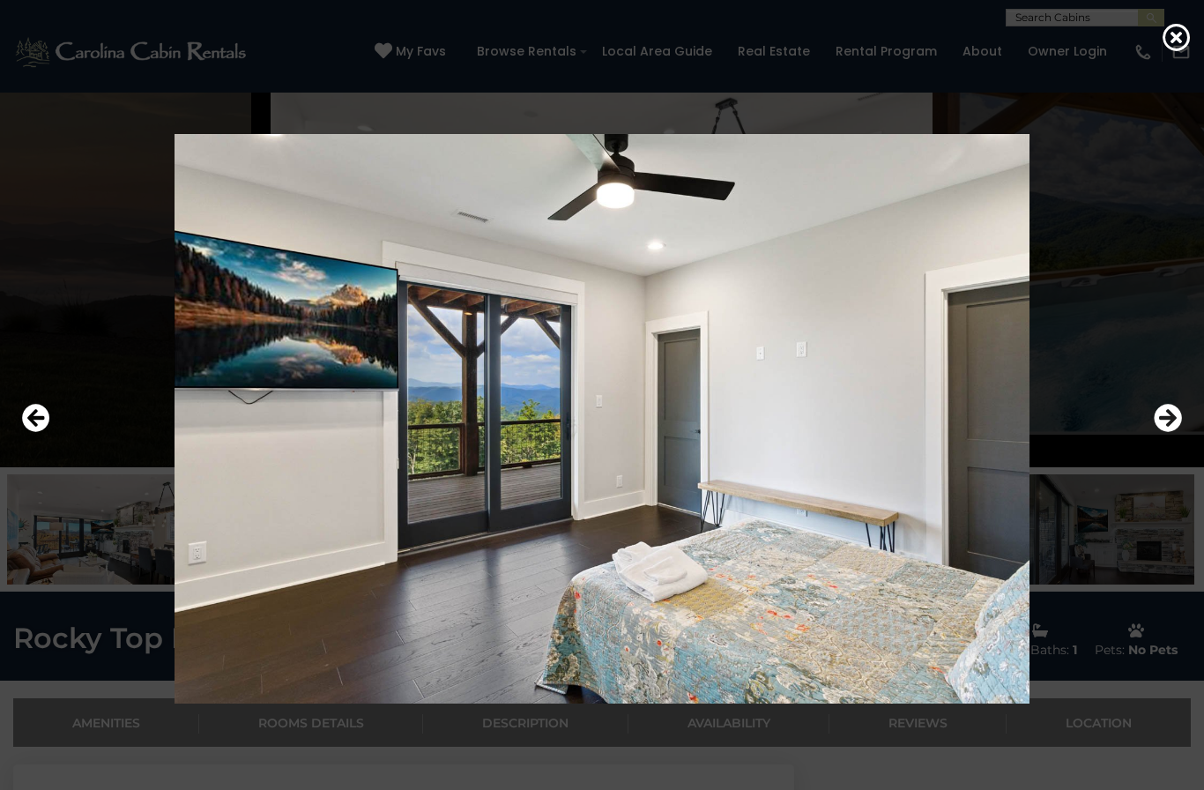
click at [902, 432] on icon "Next" at bounding box center [1168, 418] width 28 height 28
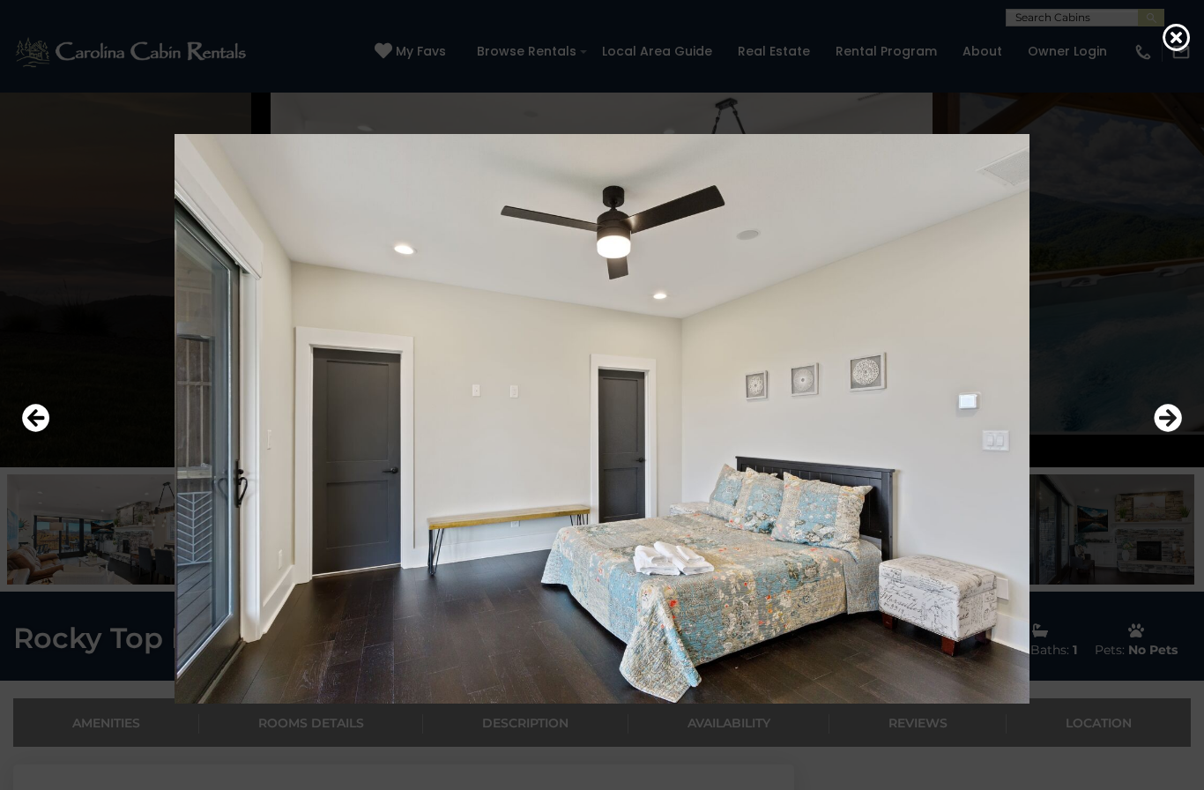
click at [902, 432] on icon "Next" at bounding box center [1168, 418] width 28 height 28
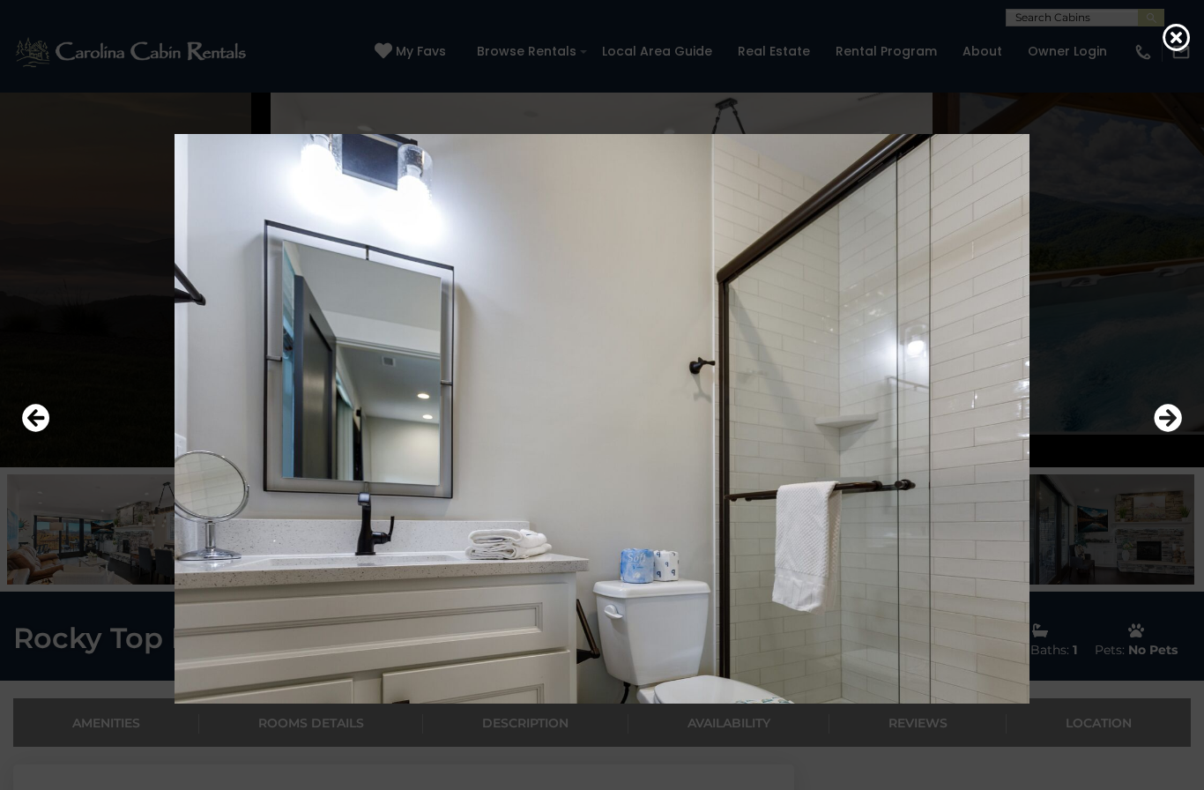
click at [902, 432] on icon "Next" at bounding box center [1168, 418] width 28 height 28
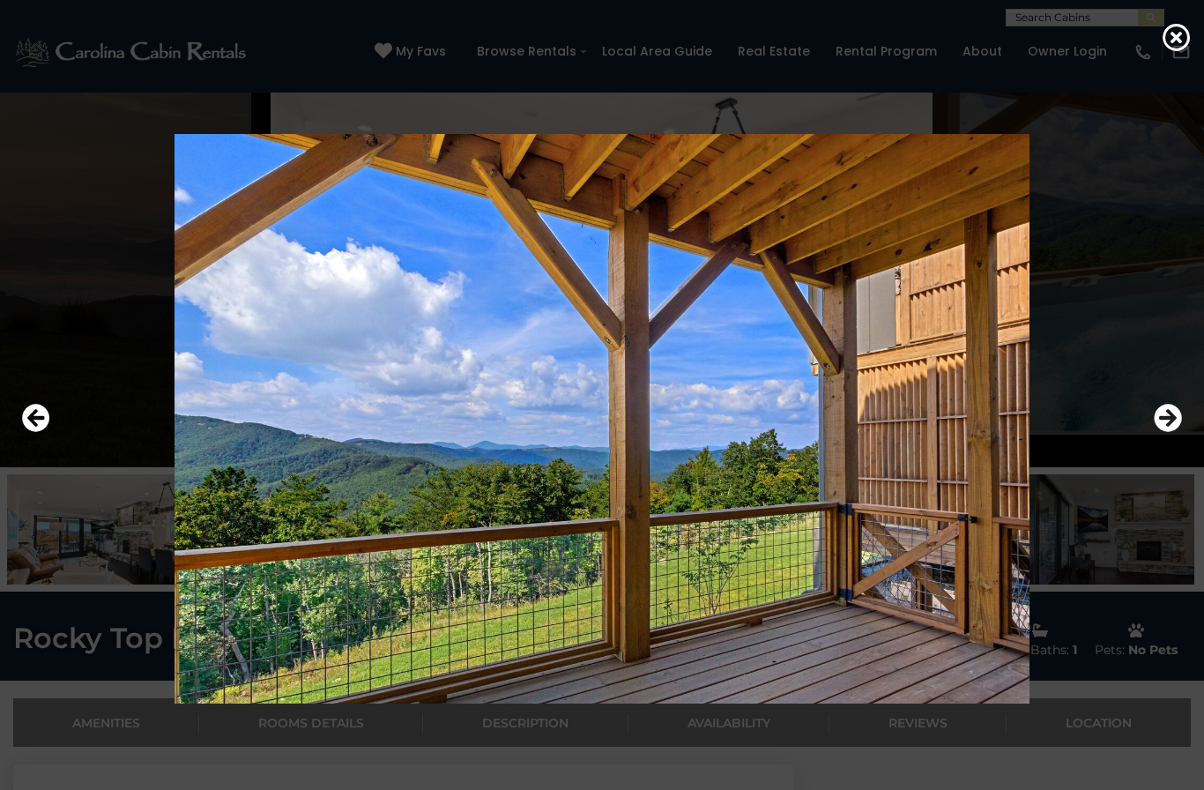
click at [902, 432] on icon "Next" at bounding box center [1168, 418] width 28 height 28
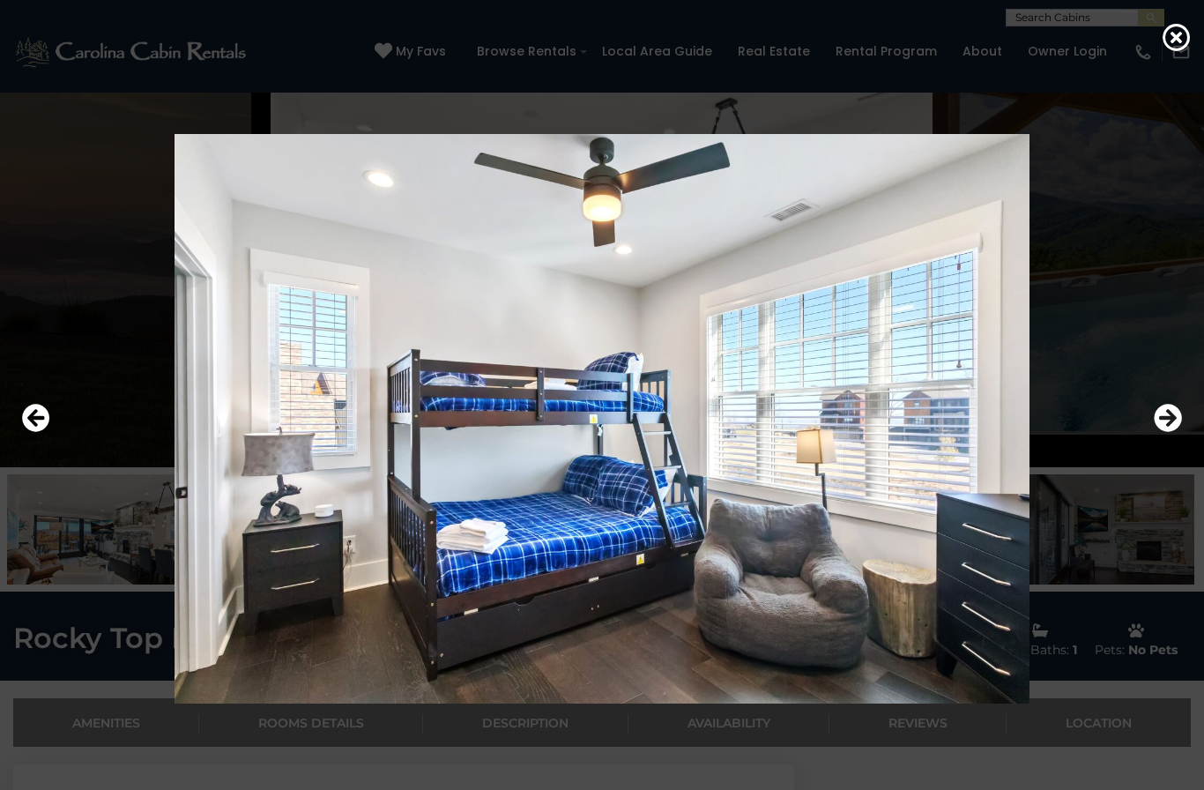
click at [902, 432] on icon "Next" at bounding box center [1168, 418] width 28 height 28
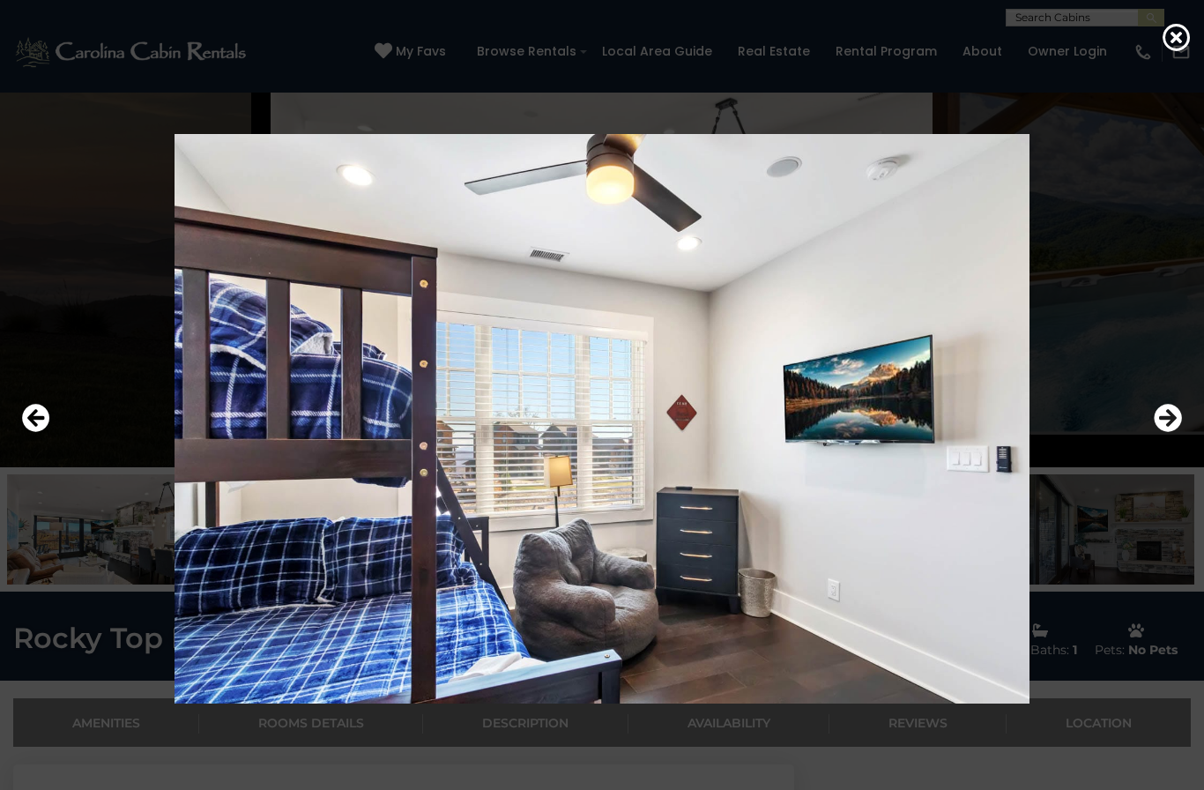
click at [902, 432] on icon "Next" at bounding box center [1168, 418] width 28 height 28
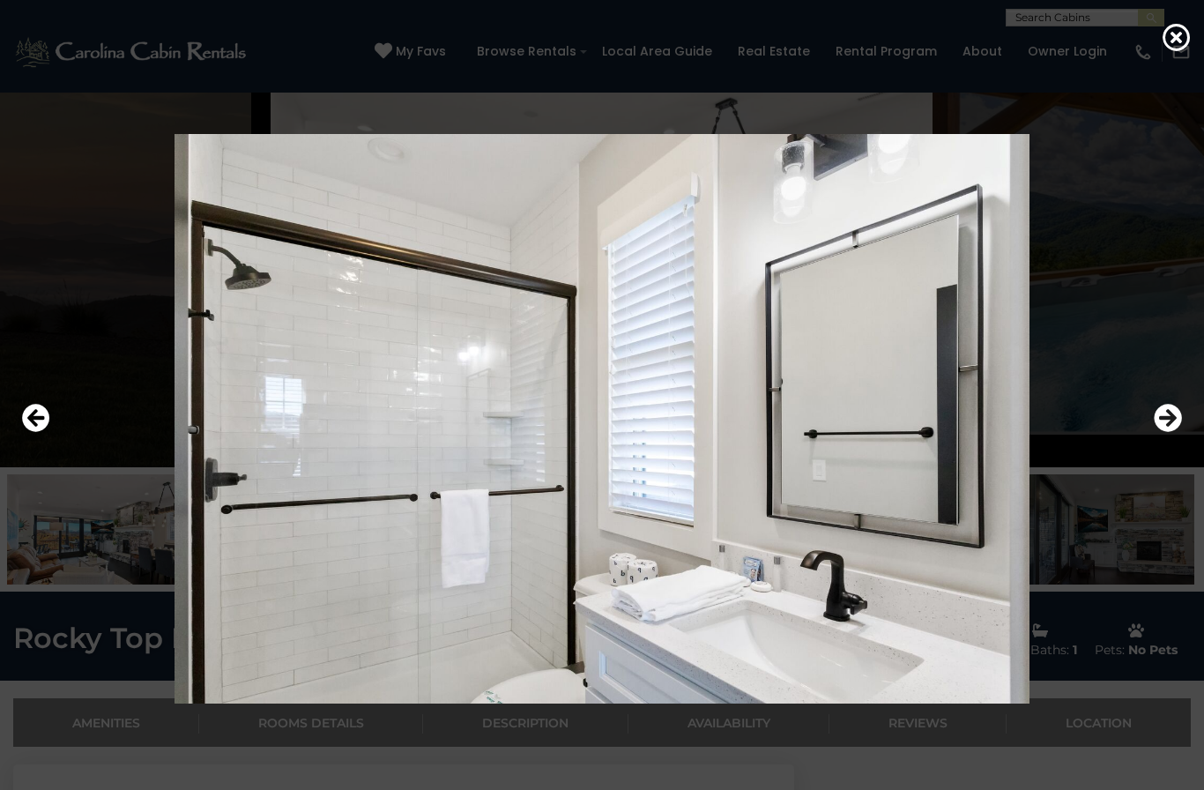
click at [902, 432] on icon "Next" at bounding box center [1168, 418] width 28 height 28
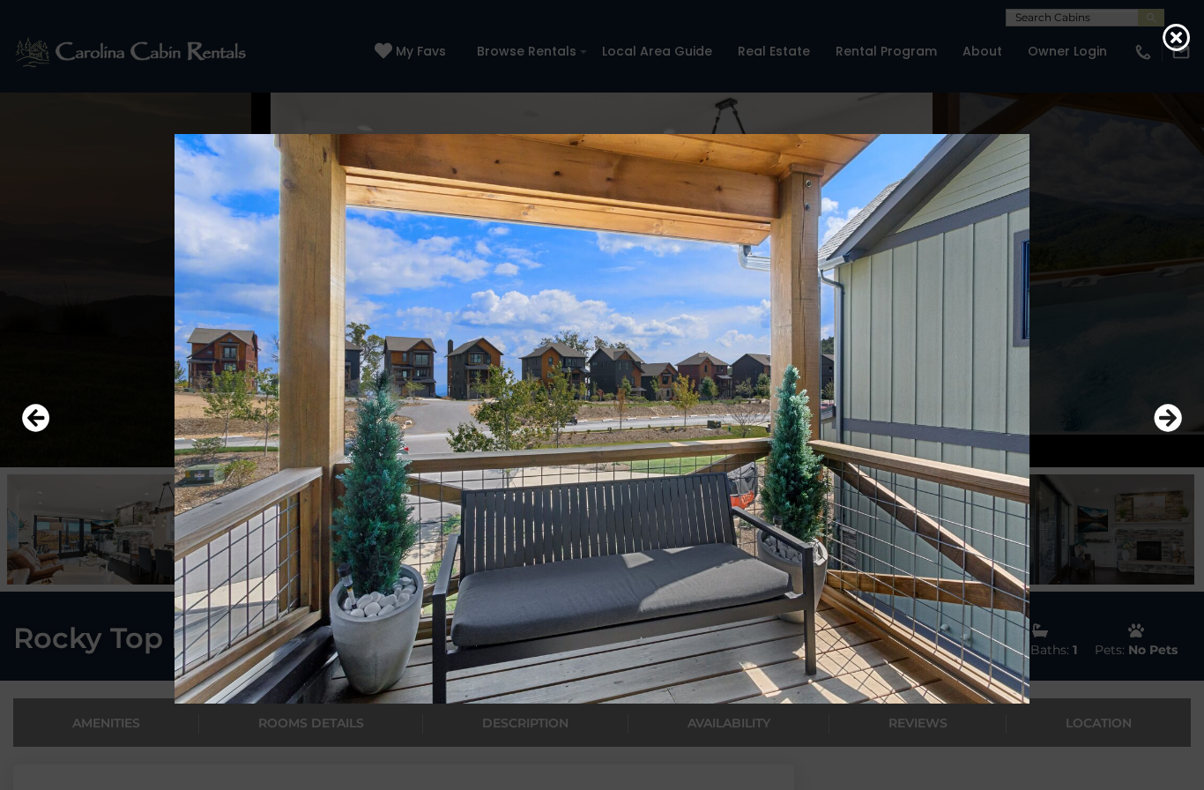
click at [902, 432] on icon "Next" at bounding box center [1168, 418] width 28 height 28
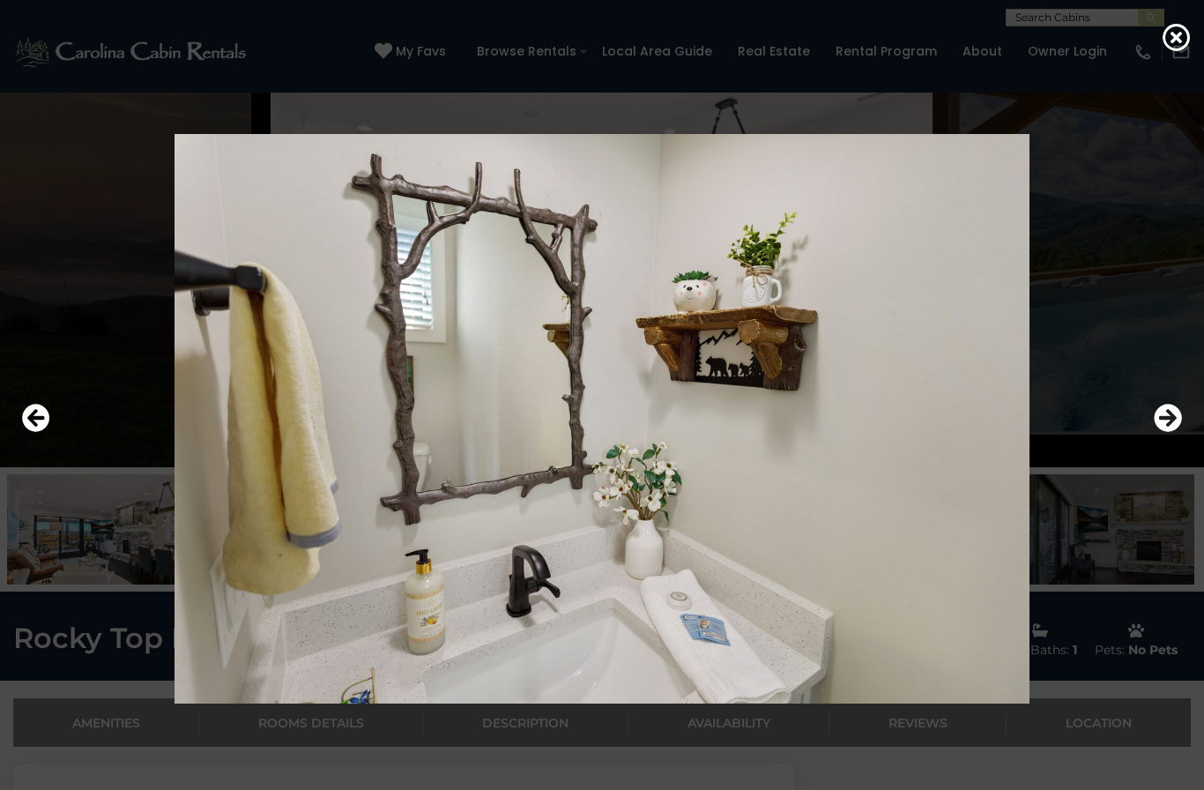
click at [902, 432] on icon "Next" at bounding box center [1168, 418] width 28 height 28
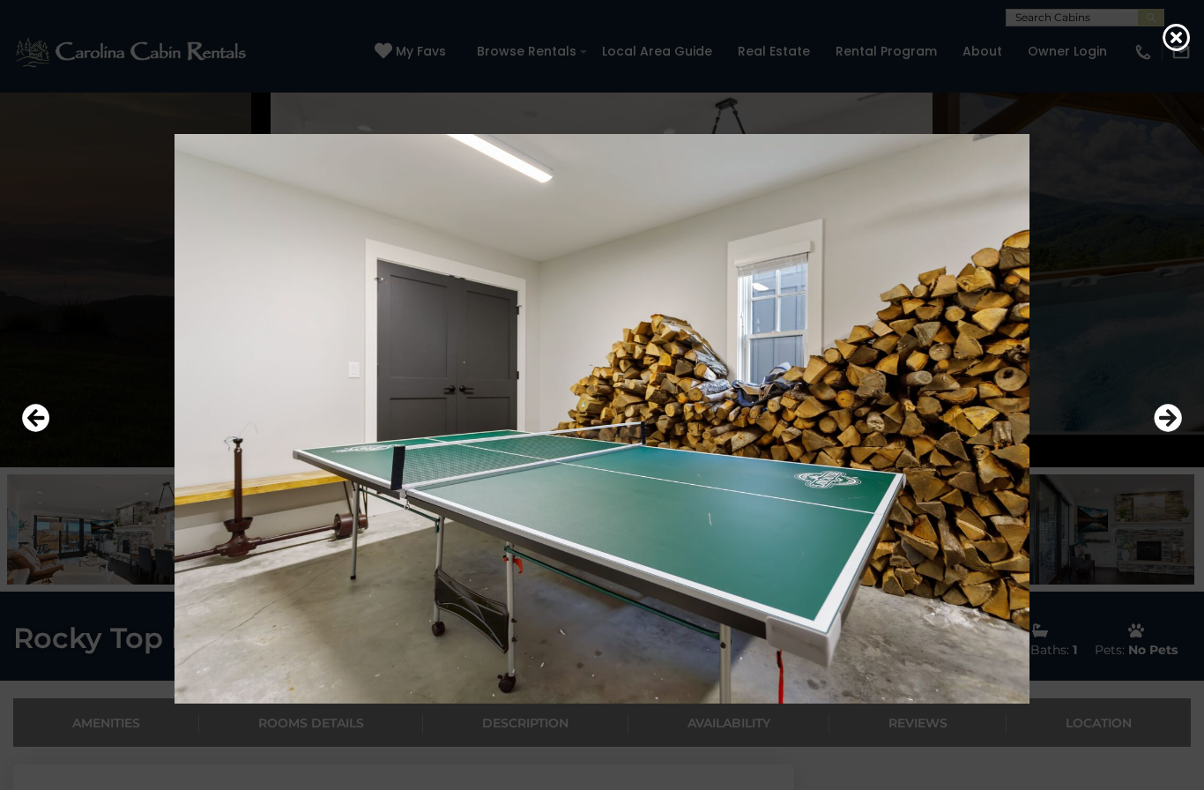
click at [902, 432] on icon "Next" at bounding box center [1168, 418] width 28 height 28
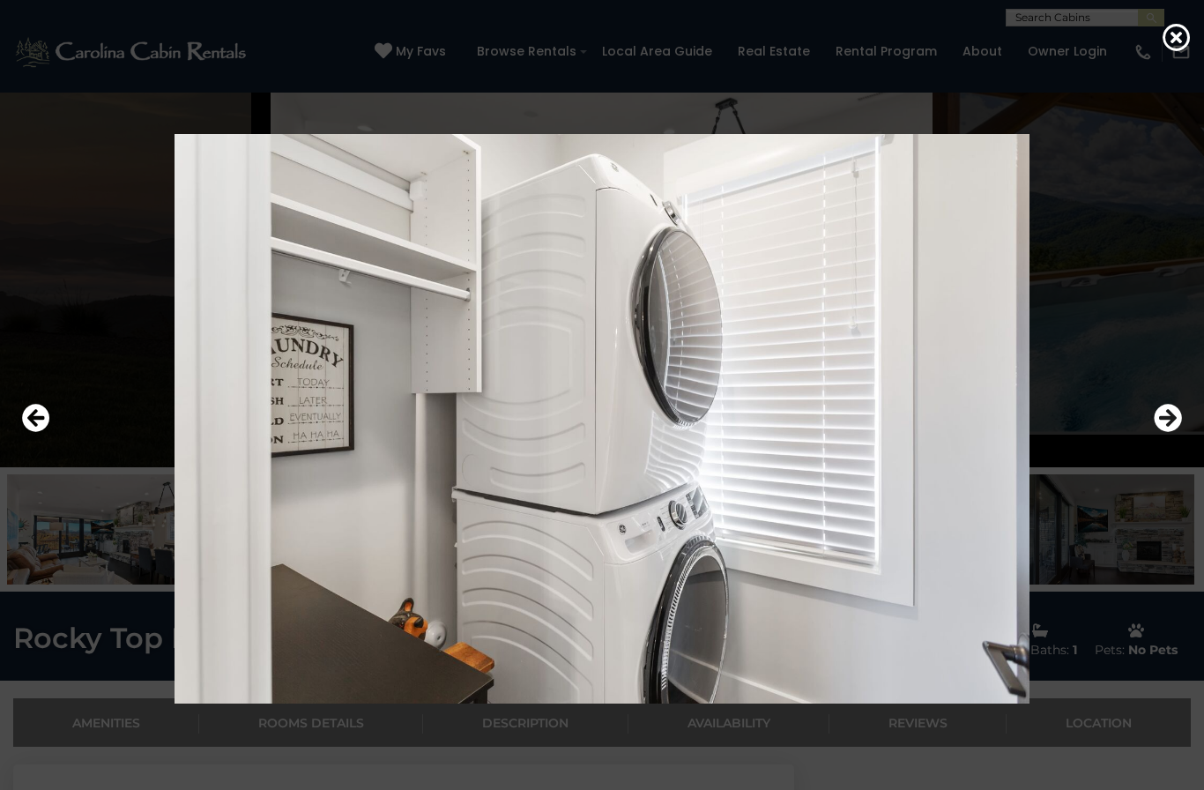
click at [902, 432] on icon "Next" at bounding box center [1168, 418] width 28 height 28
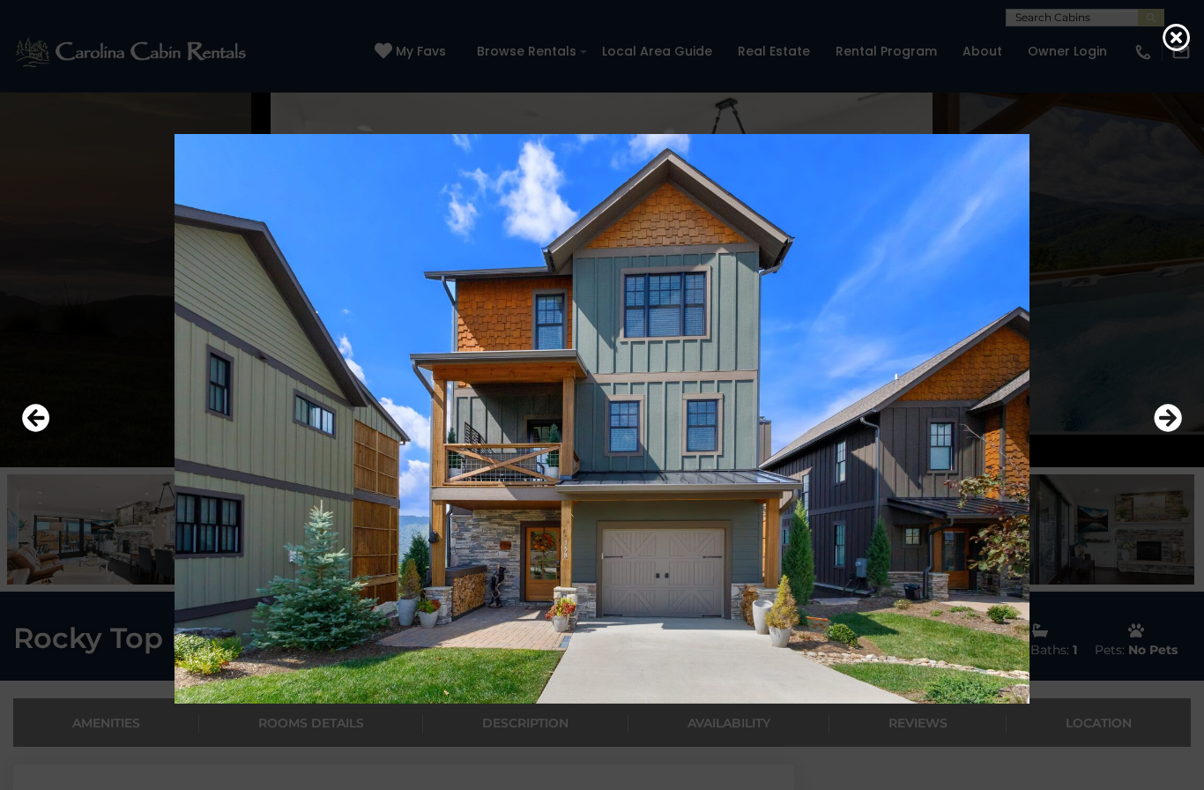
click at [902, 461] on div at bounding box center [602, 418] width 1204 height 711
click at [902, 462] on div at bounding box center [602, 418] width 1204 height 711
click at [902, 432] on icon "Next" at bounding box center [1168, 418] width 28 height 28
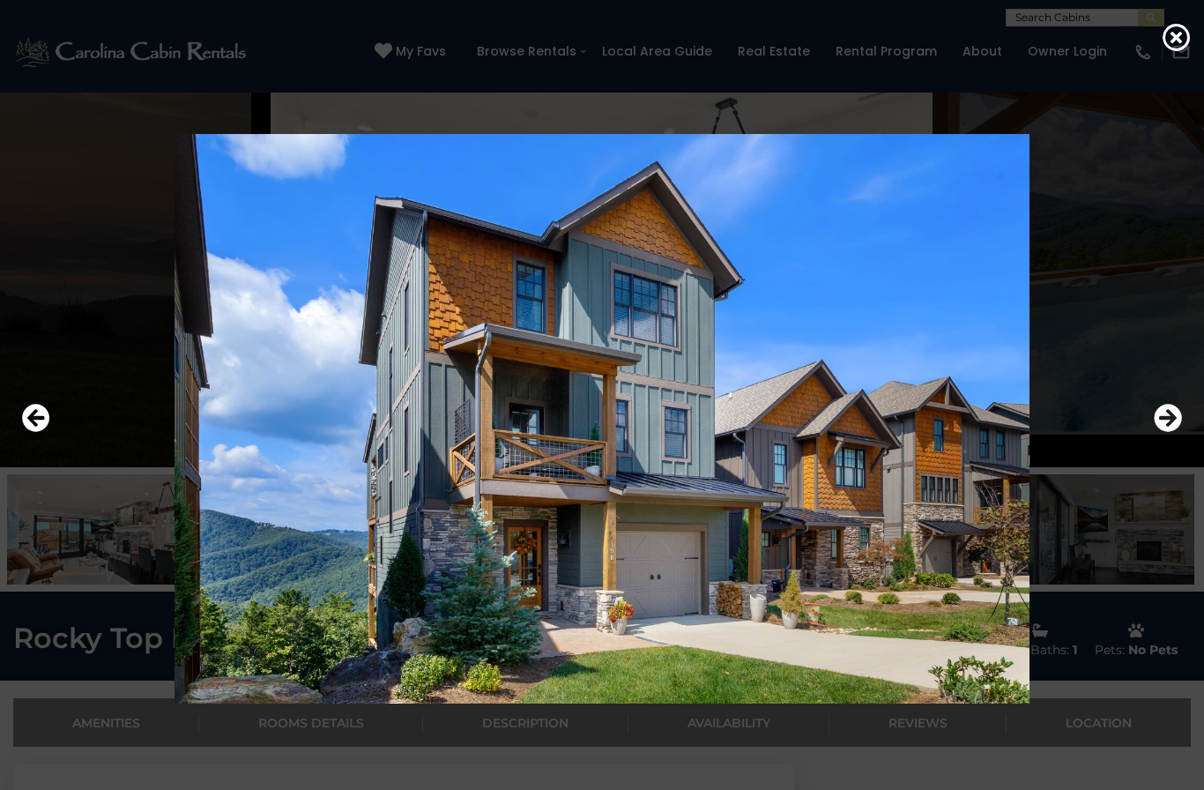
click at [902, 432] on icon "Next" at bounding box center [1168, 418] width 28 height 28
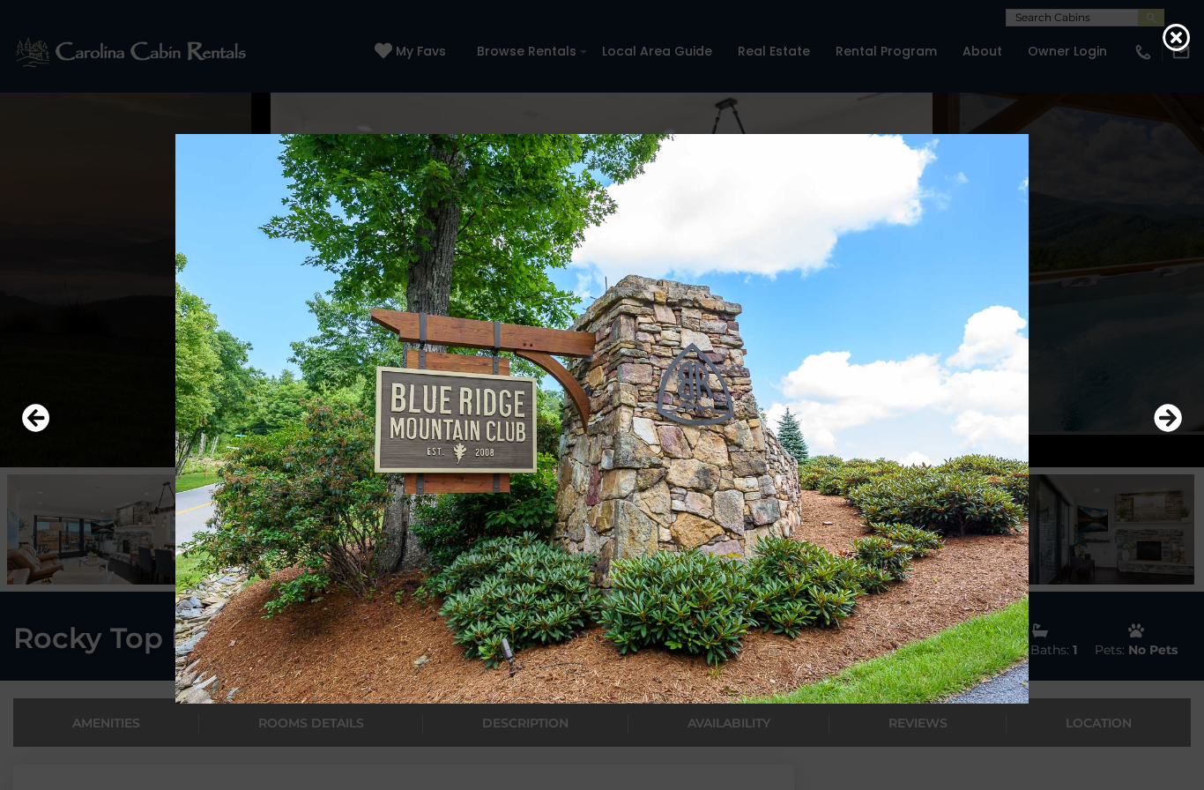
click at [902, 432] on icon "Next" at bounding box center [1168, 418] width 28 height 28
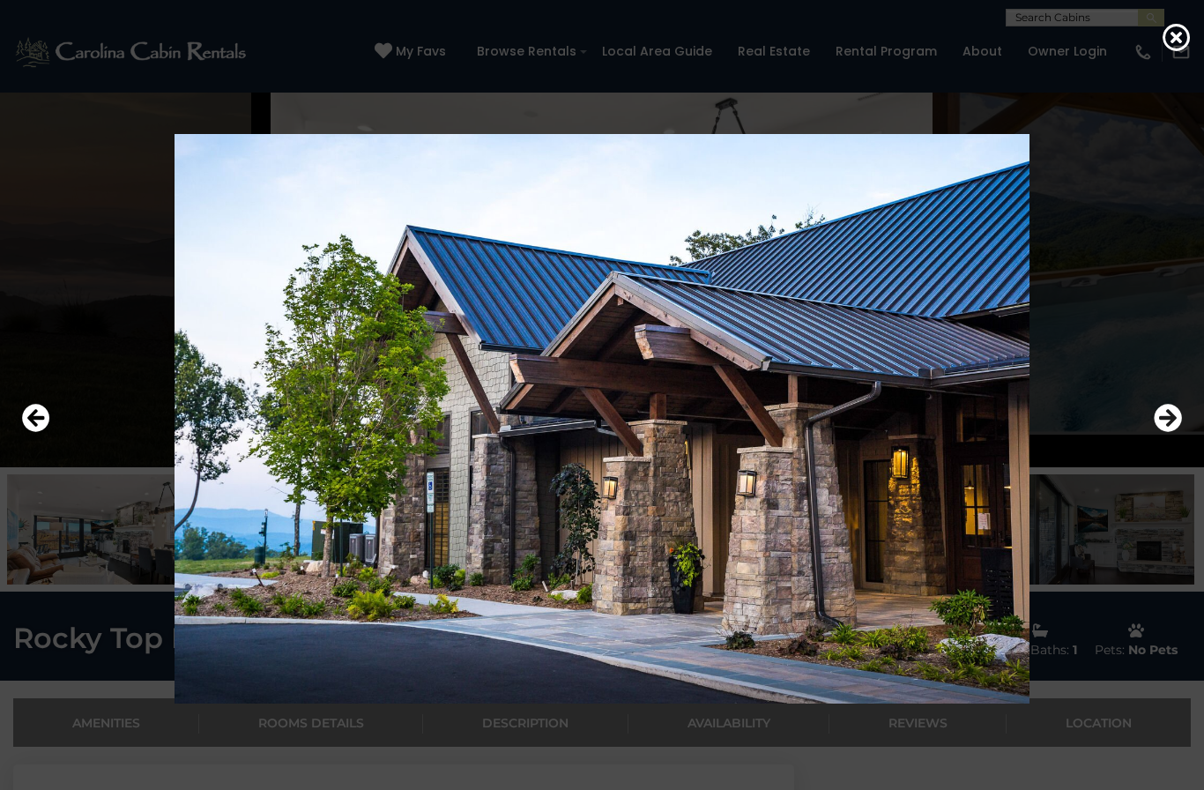
click at [902, 432] on icon "Next" at bounding box center [1168, 418] width 28 height 28
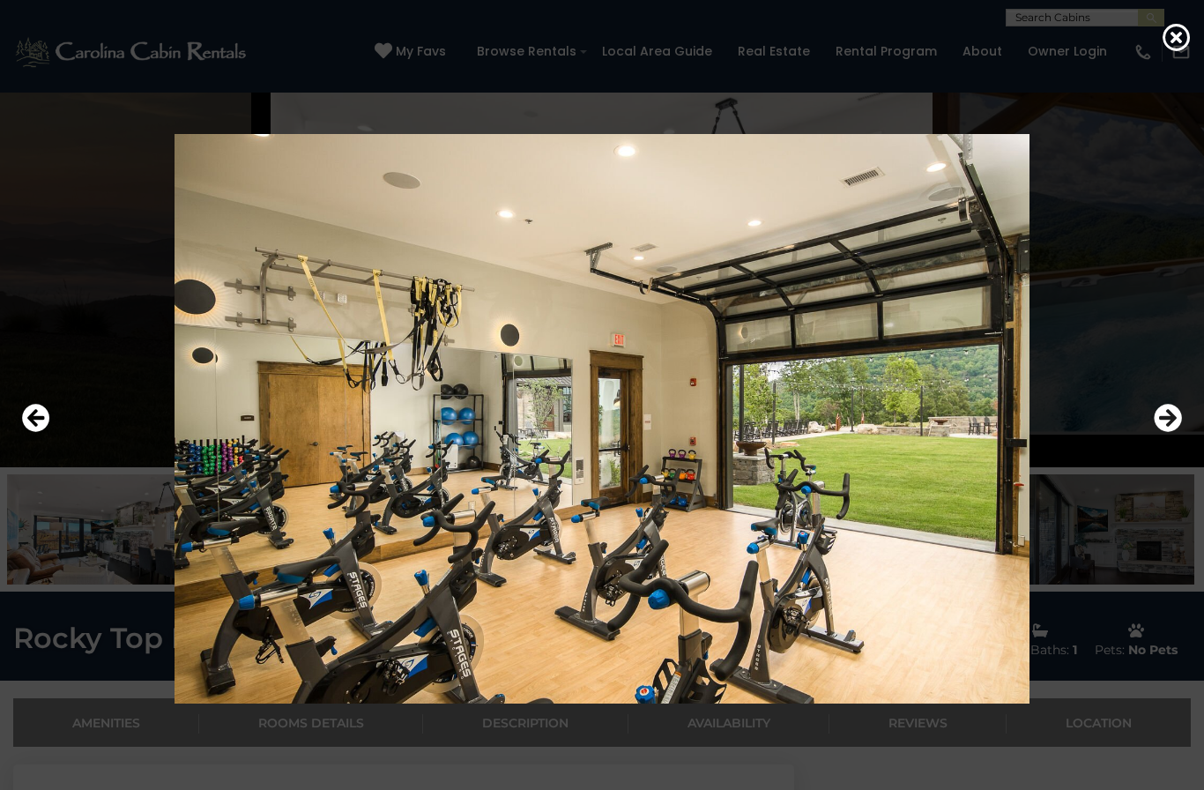
click at [902, 432] on icon "Next" at bounding box center [1168, 418] width 28 height 28
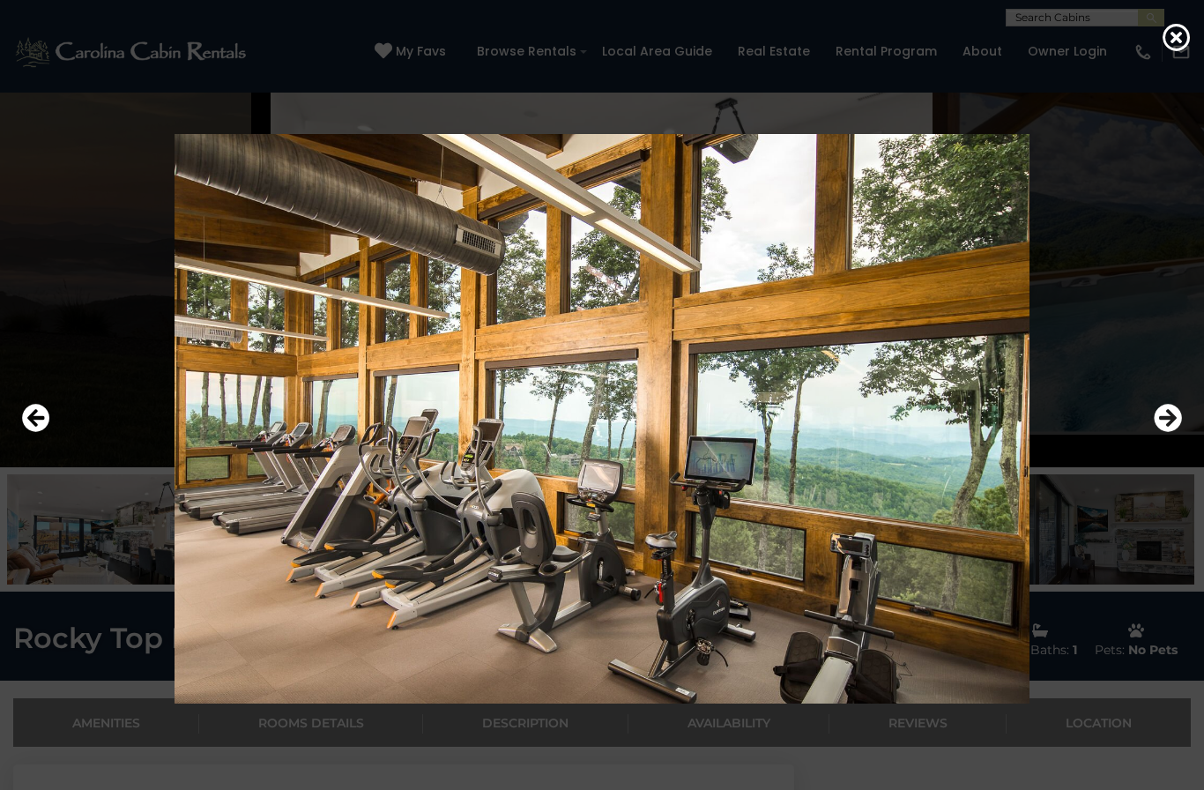
click at [902, 47] on icon at bounding box center [1177, 37] width 28 height 28
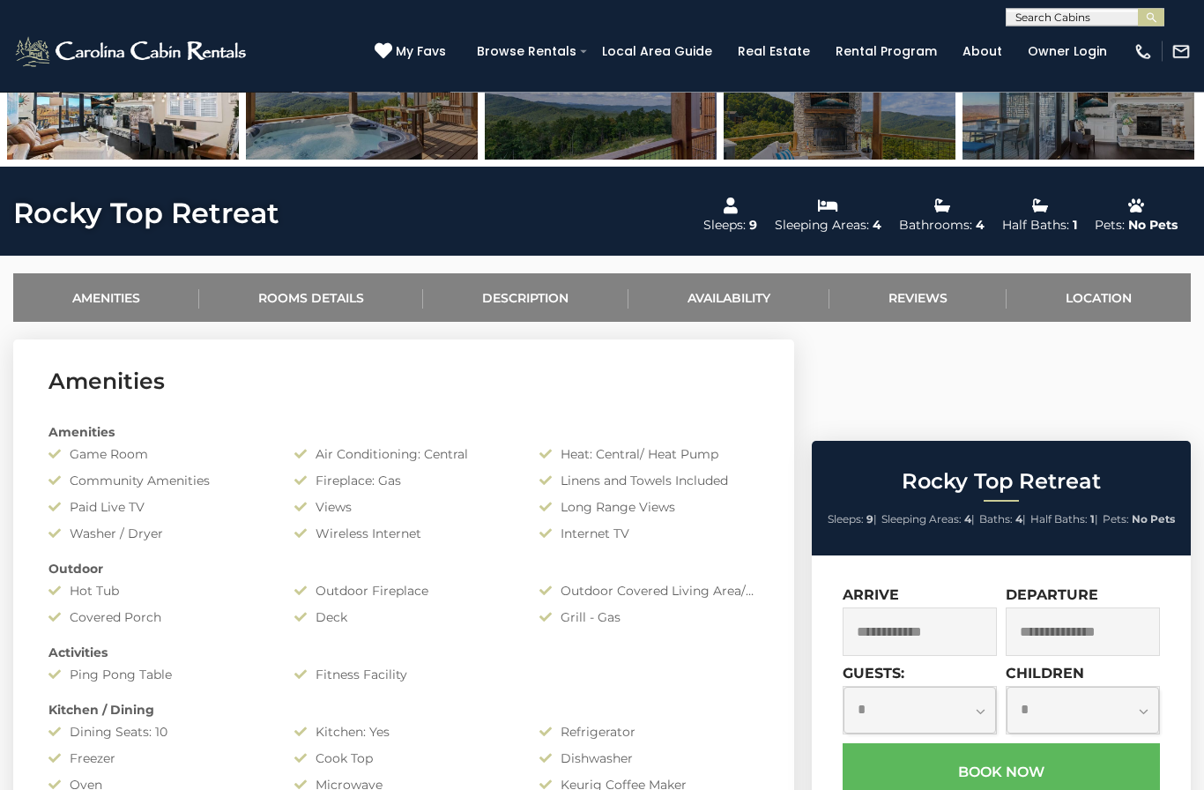
scroll to position [425, 0]
click at [738, 298] on link "Availability" at bounding box center [729, 297] width 201 height 48
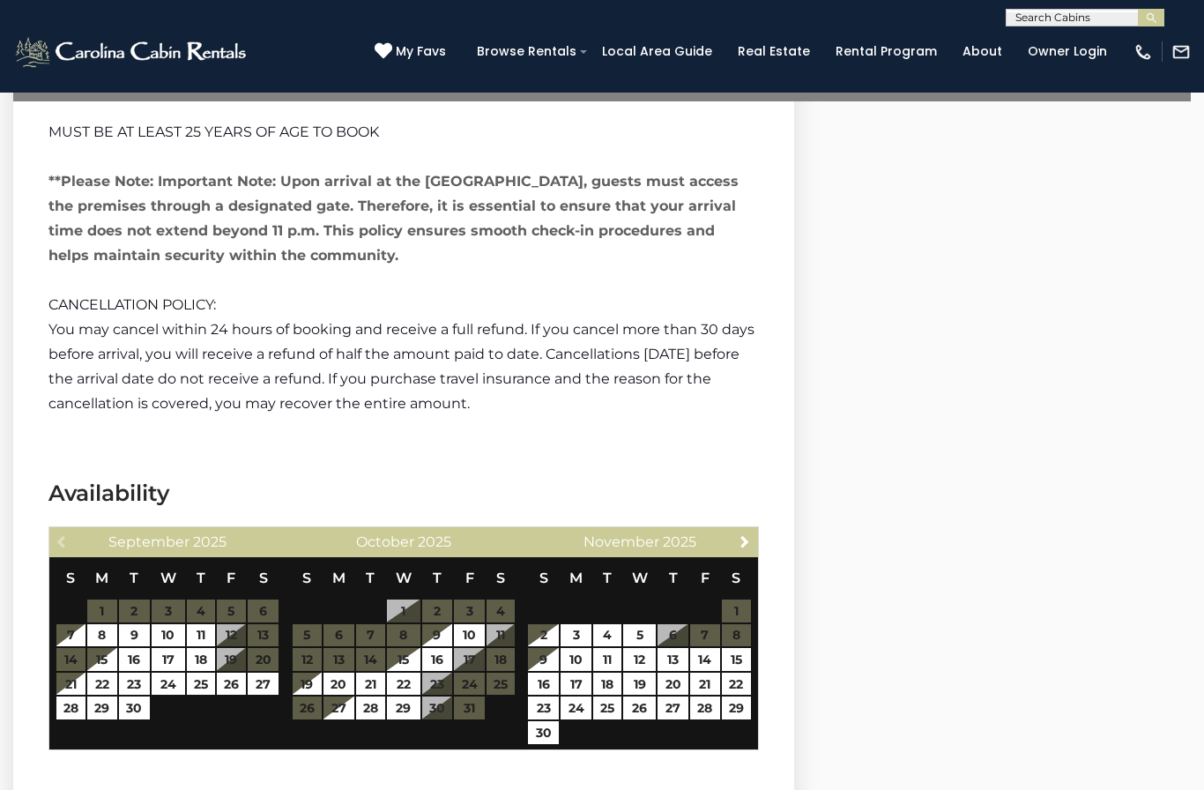
scroll to position [3694, 0]
